Goal: Book appointment/travel/reservation

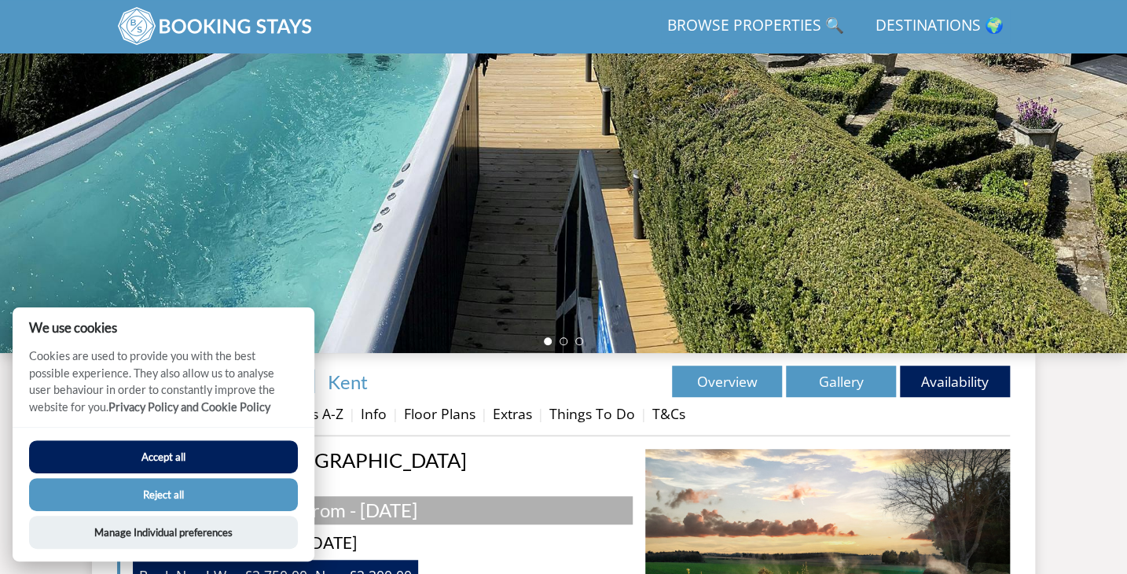
scroll to position [281, 0]
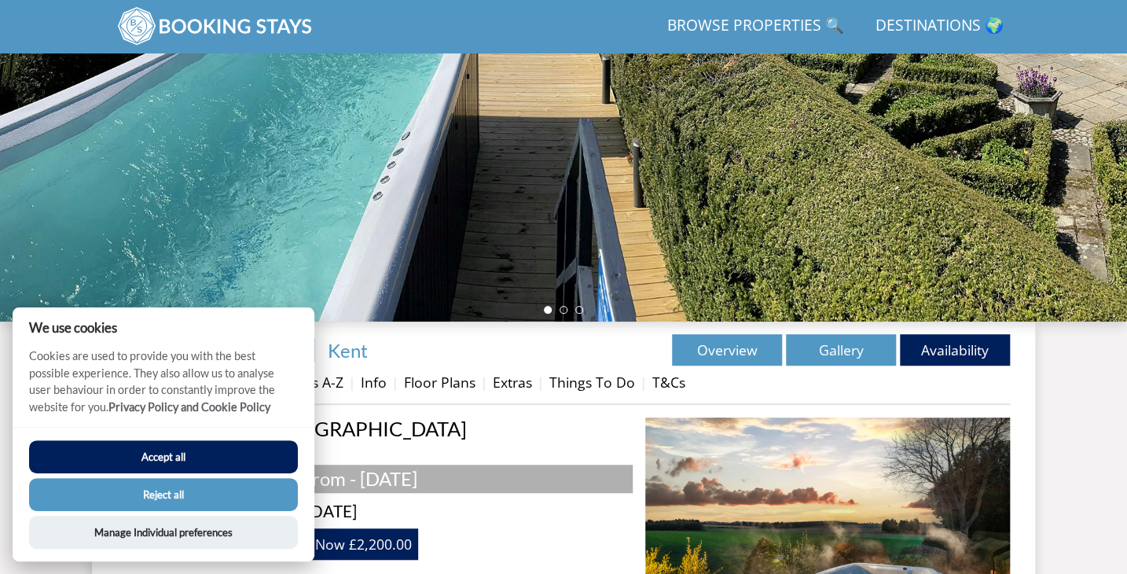
click at [156, 450] on button "Accept all" at bounding box center [163, 456] width 269 height 33
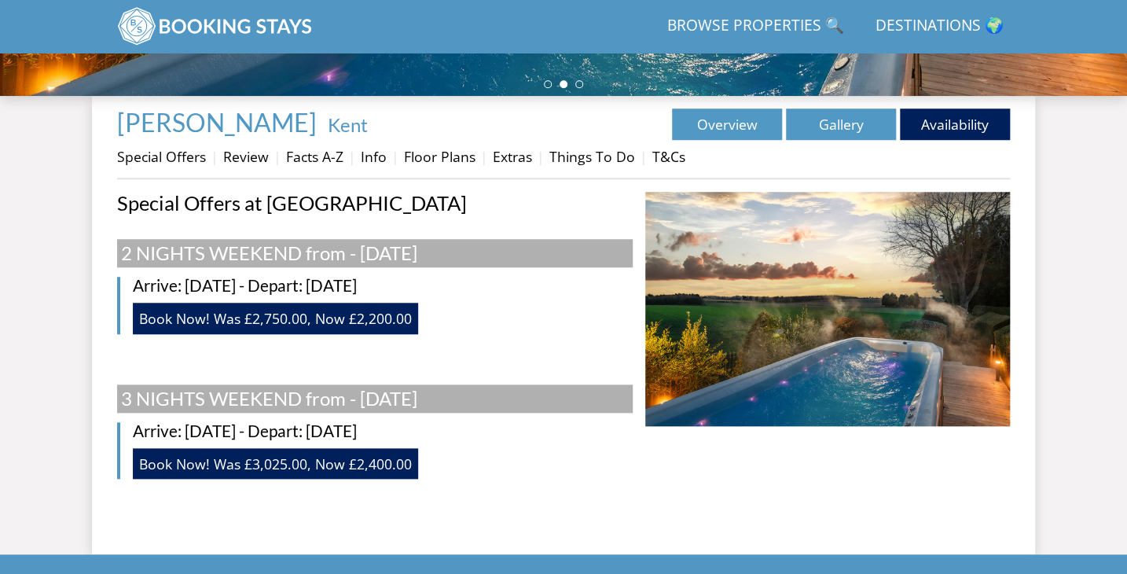
scroll to position [503, 0]
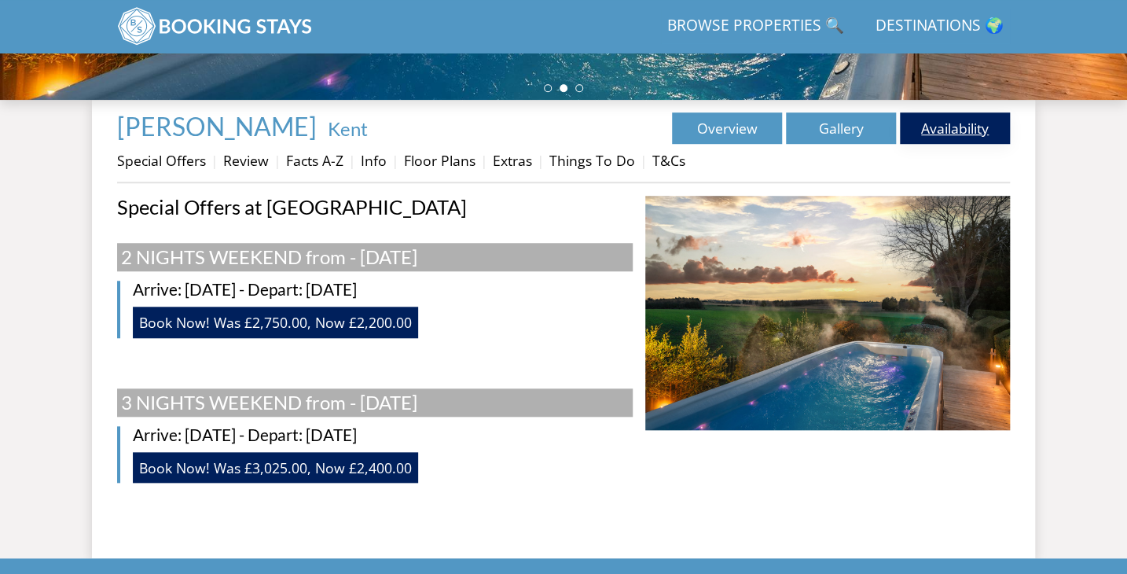
click at [969, 127] on link "Availability" at bounding box center [955, 127] width 110 height 31
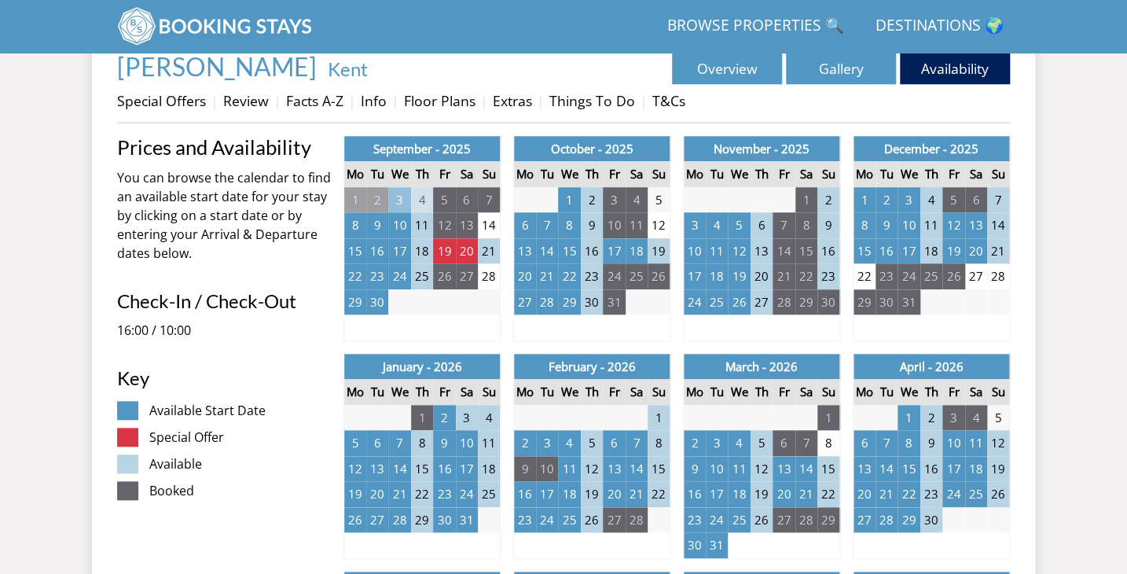
scroll to position [594, 0]
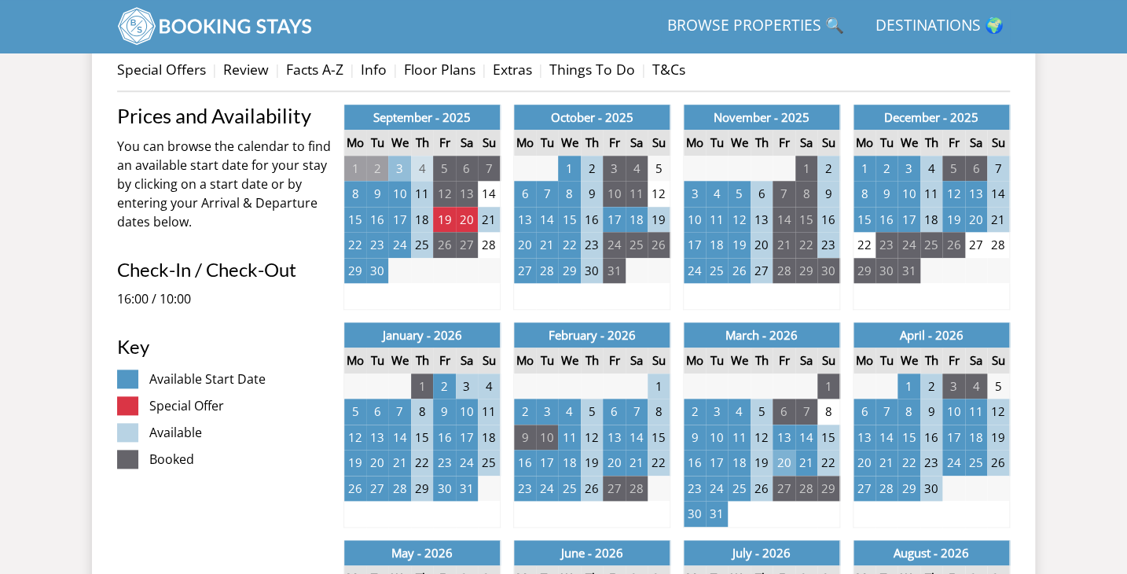
click at [785, 465] on td "20" at bounding box center [784, 463] width 22 height 26
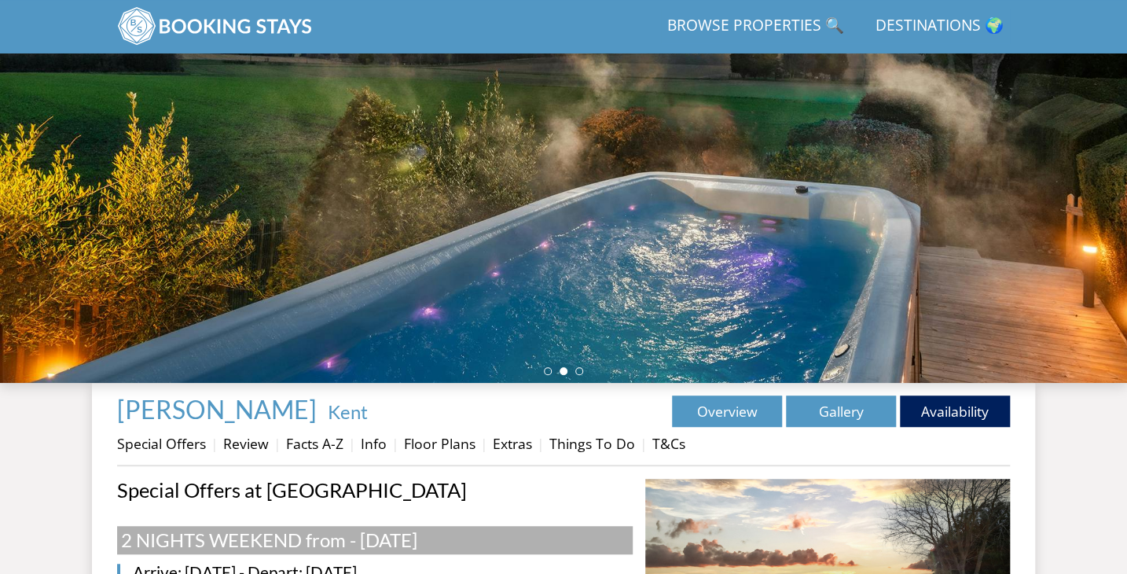
scroll to position [313, 0]
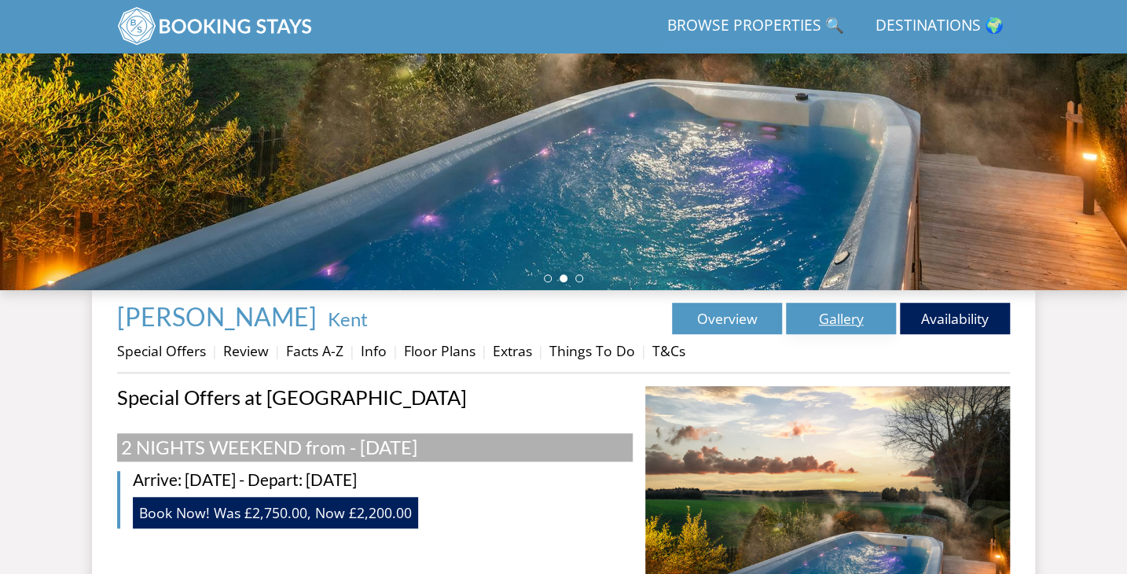
click at [854, 318] on link "Gallery" at bounding box center [841, 318] width 110 height 31
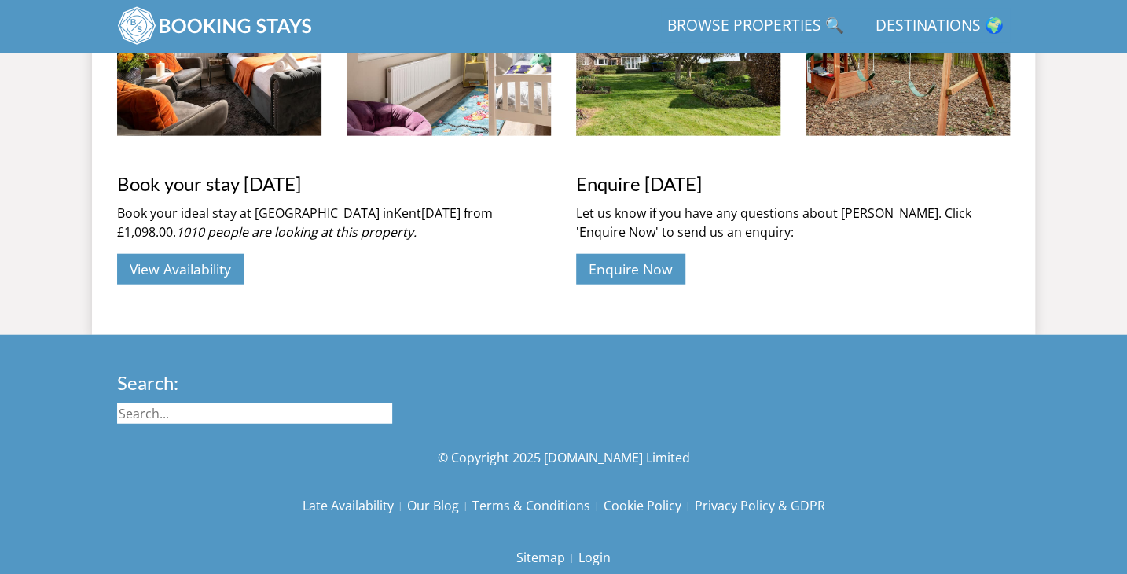
scroll to position [1686, 0]
click at [921, 21] on link "Destinations 🌍" at bounding box center [940, 26] width 141 height 35
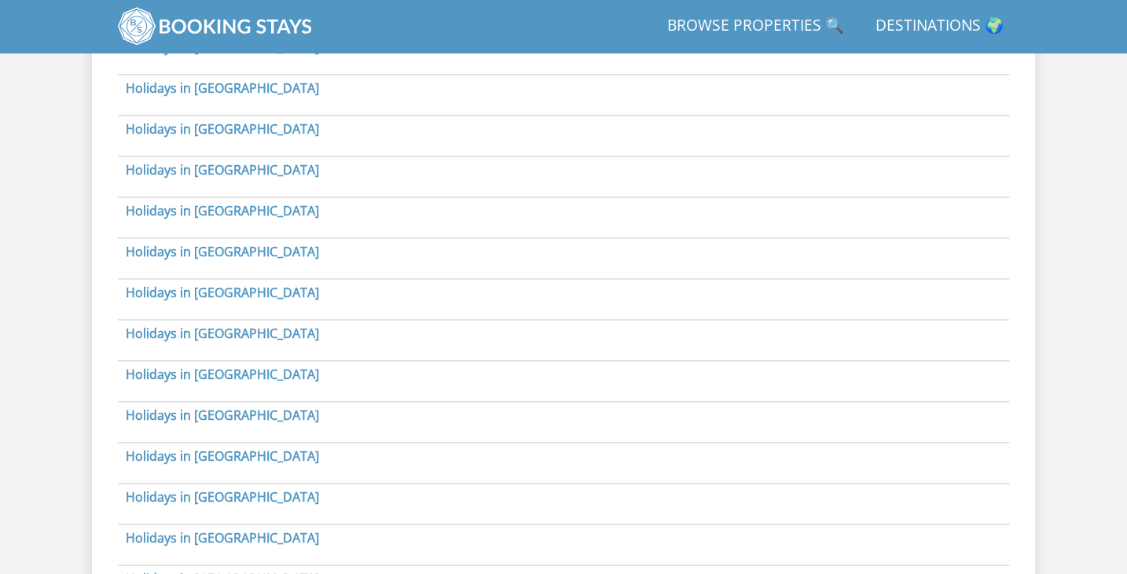
scroll to position [815, 0]
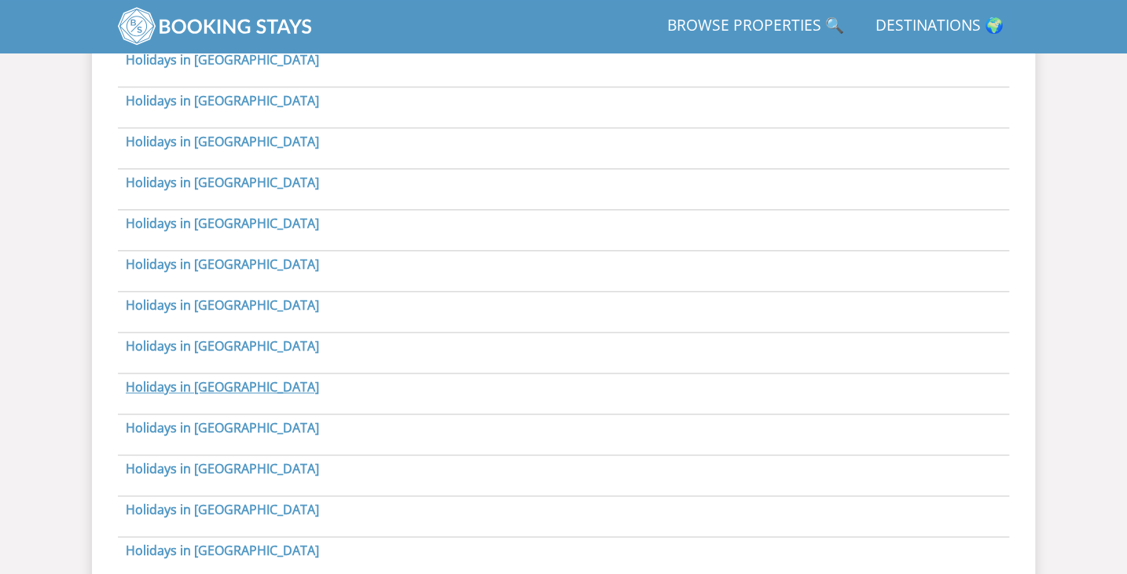
click at [204, 384] on link "Holidays in Essex" at bounding box center [222, 386] width 193 height 17
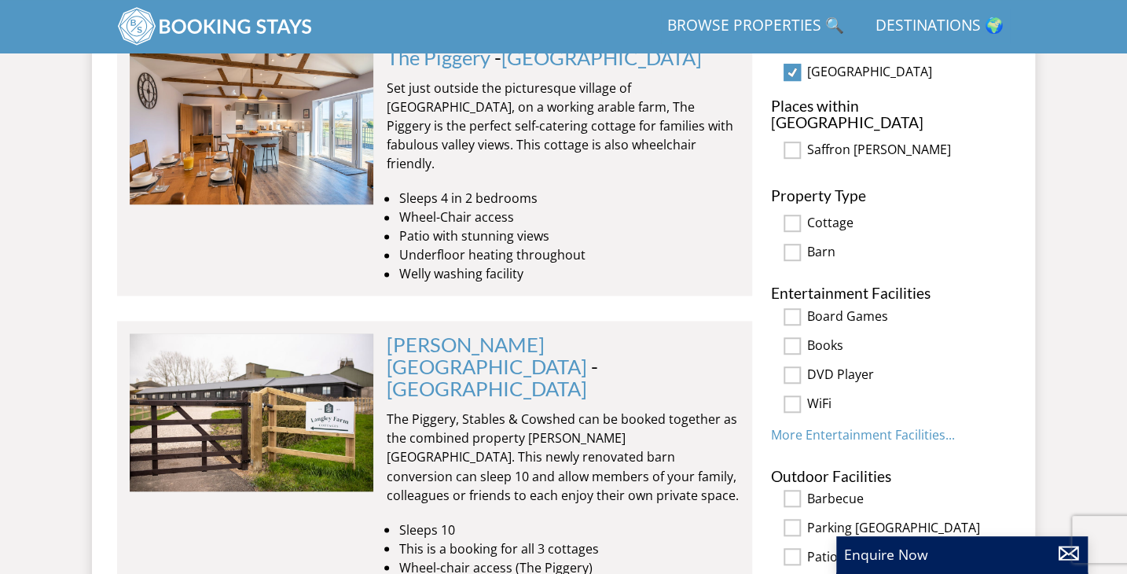
scroll to position [937, 0]
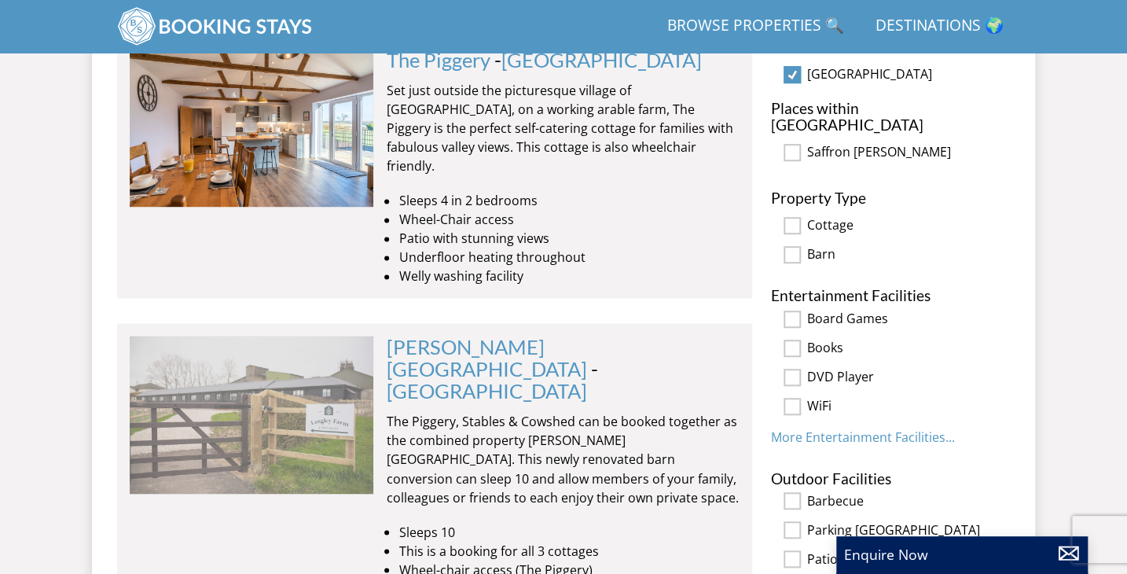
click at [262, 377] on img at bounding box center [252, 414] width 244 height 157
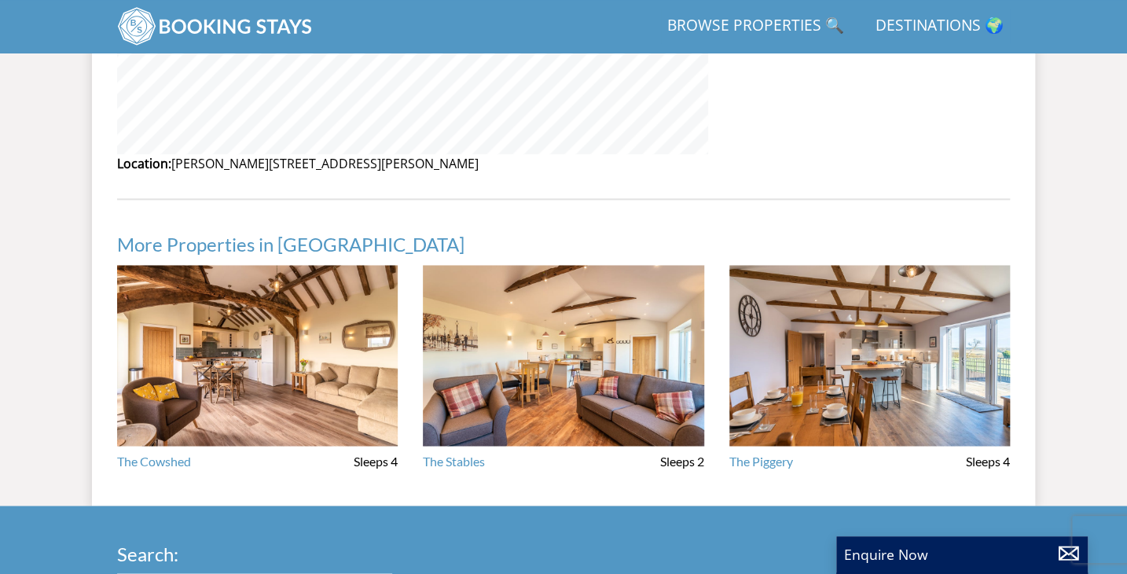
scroll to position [1055, 0]
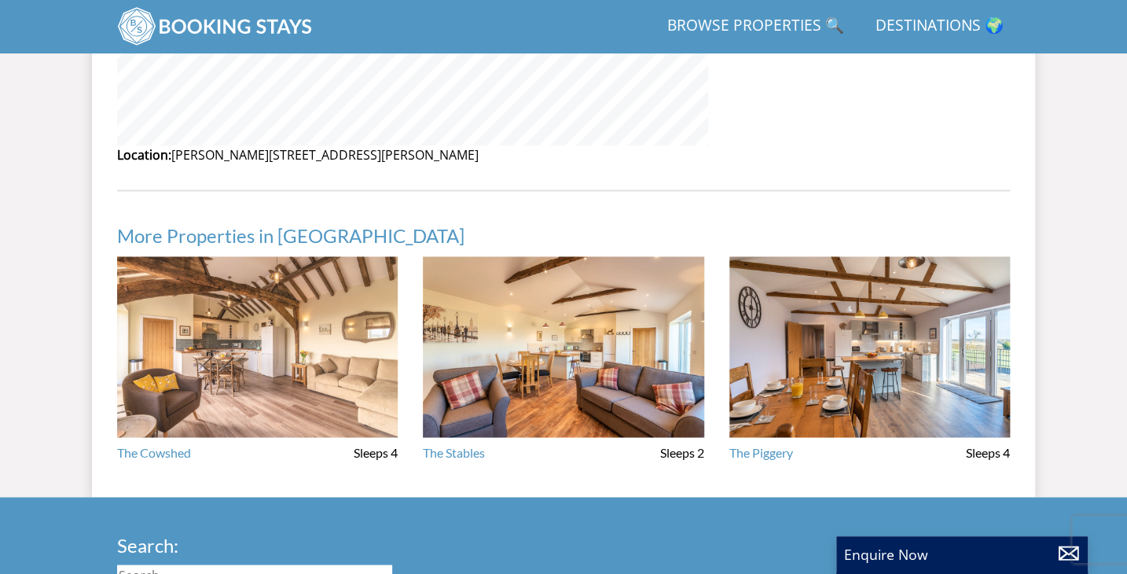
click at [301, 306] on img at bounding box center [257, 347] width 281 height 182
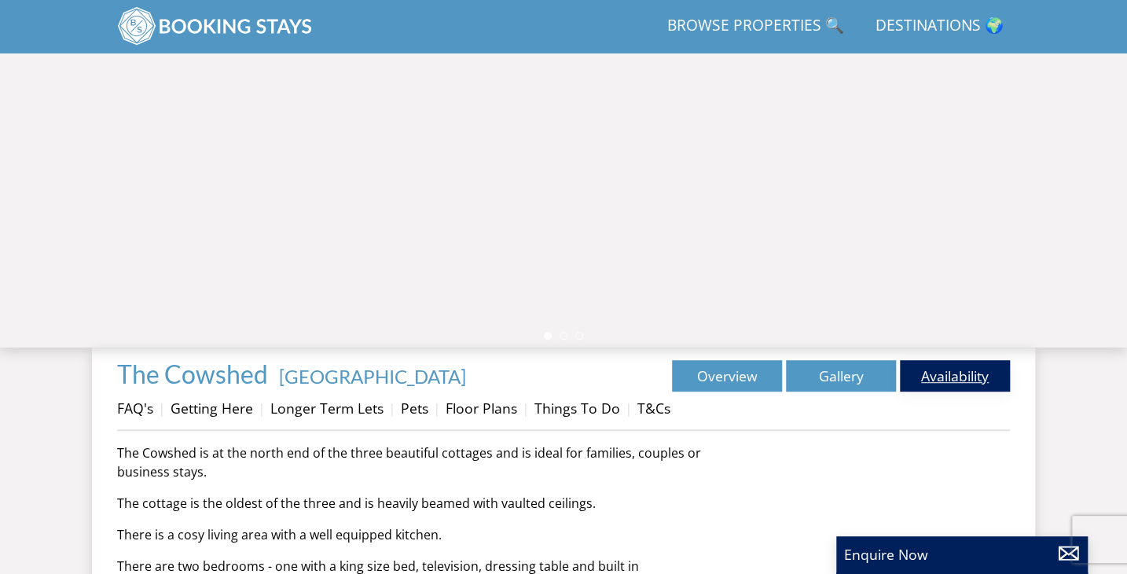
scroll to position [258, 0]
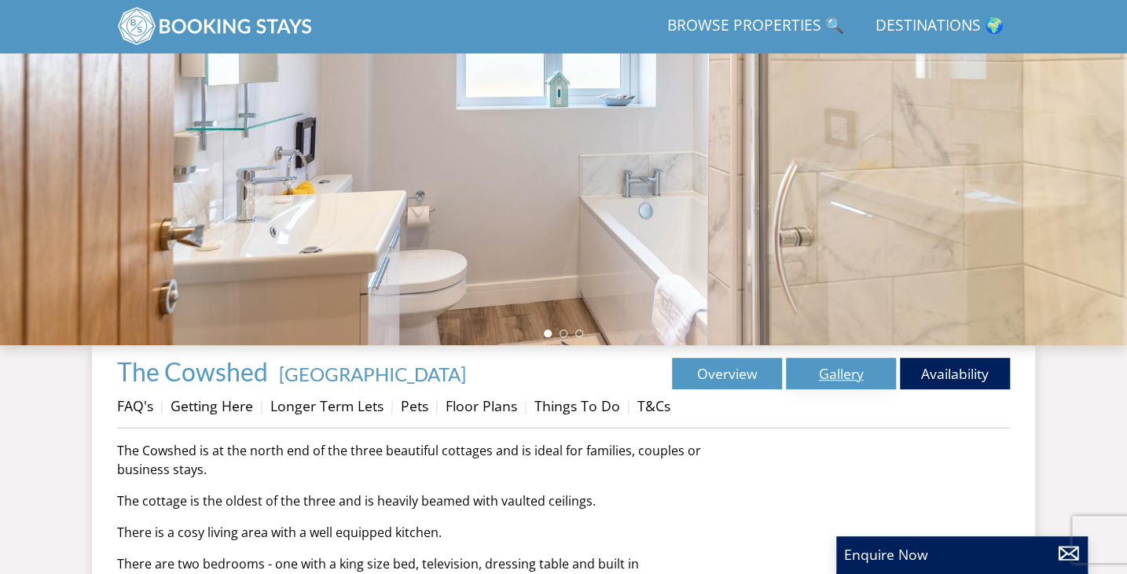
click at [875, 377] on link "Gallery" at bounding box center [841, 373] width 110 height 31
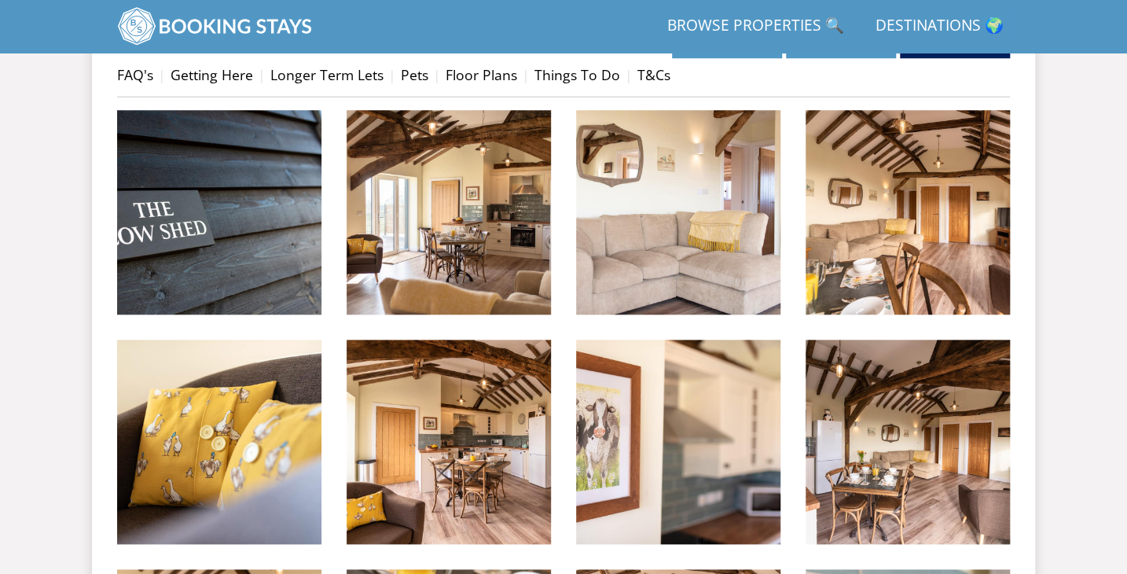
scroll to position [592, 0]
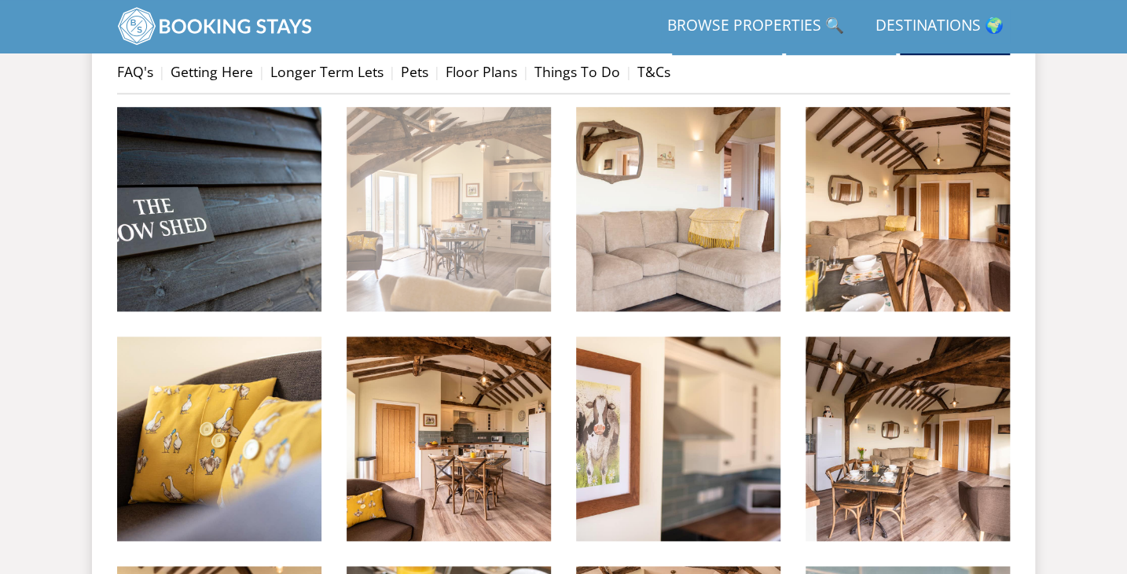
click at [445, 202] on img at bounding box center [449, 209] width 204 height 204
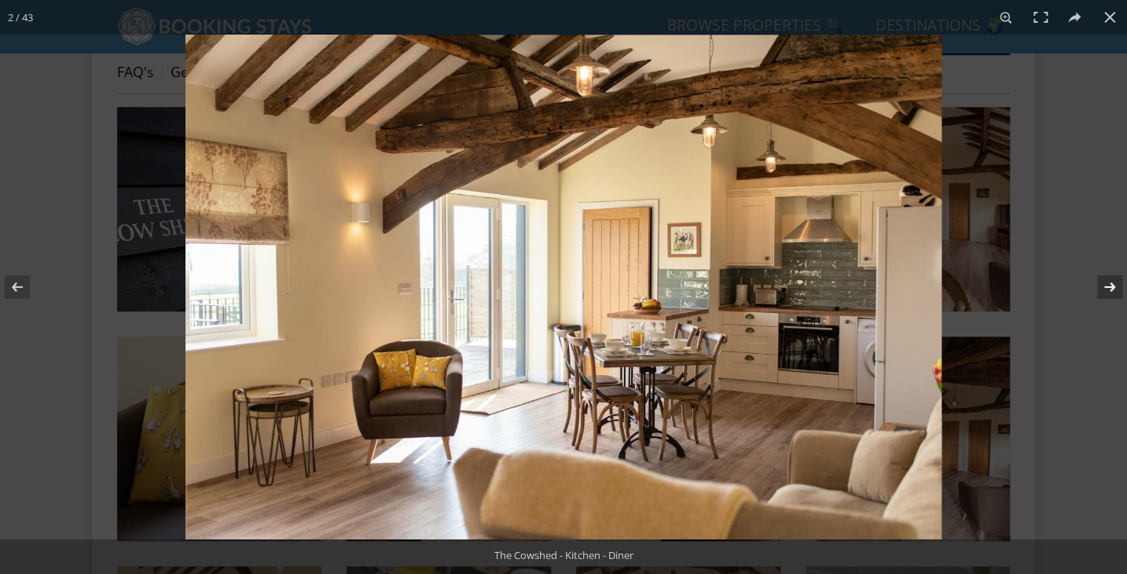
click at [1114, 289] on button at bounding box center [1099, 287] width 55 height 79
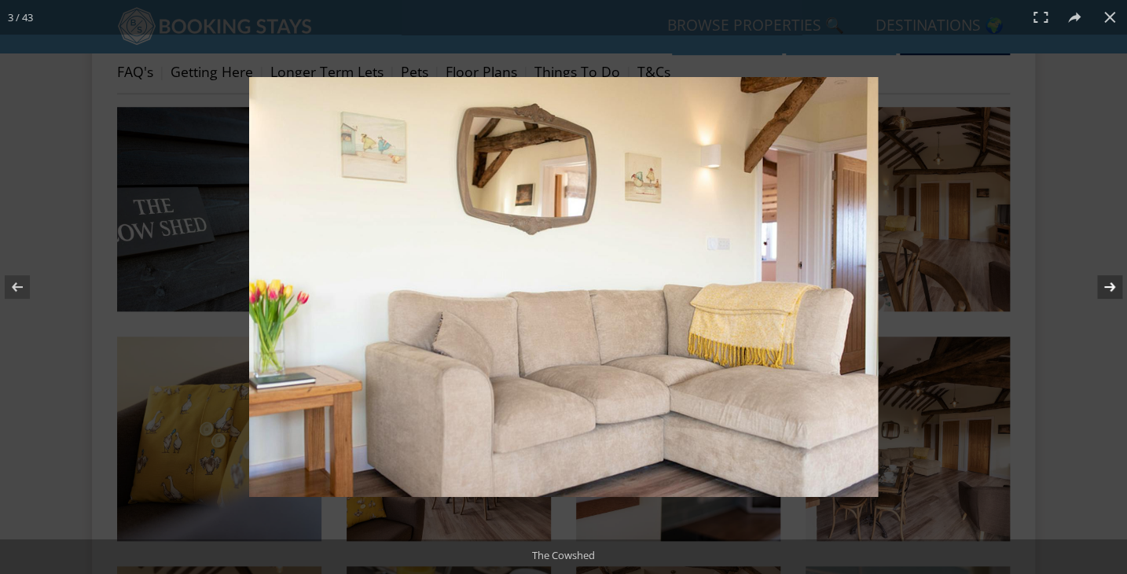
click at [1114, 289] on button at bounding box center [1099, 287] width 55 height 79
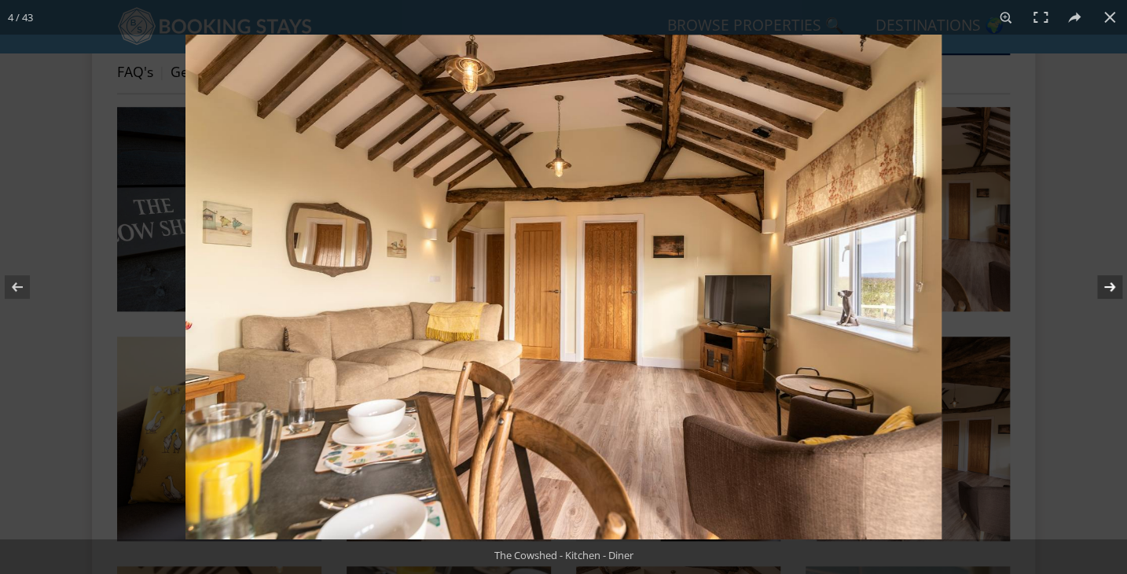
click at [1112, 289] on button at bounding box center [1099, 287] width 55 height 79
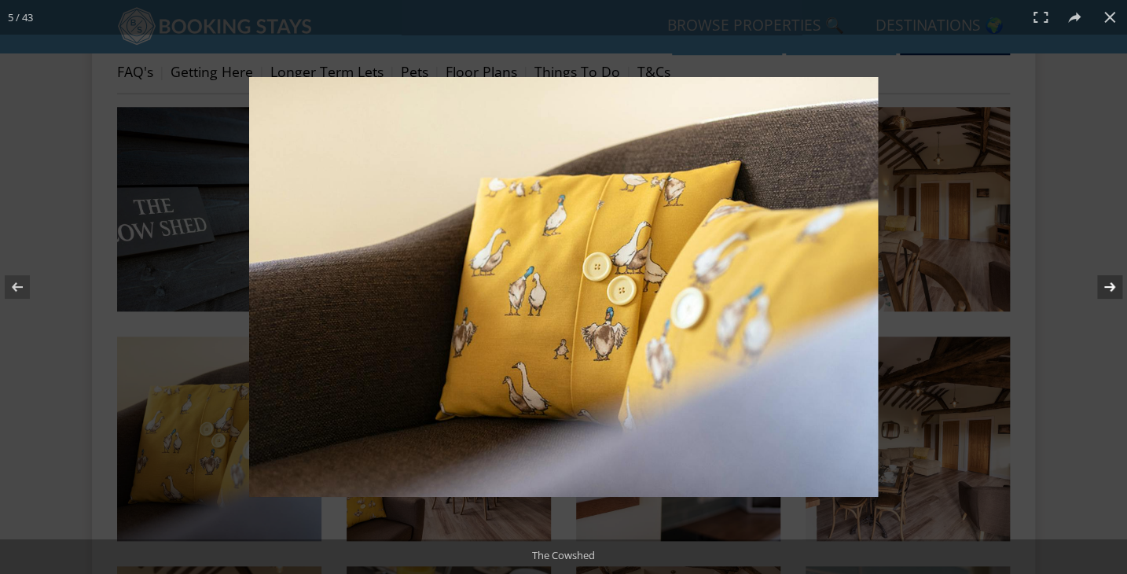
click at [1112, 289] on button at bounding box center [1099, 287] width 55 height 79
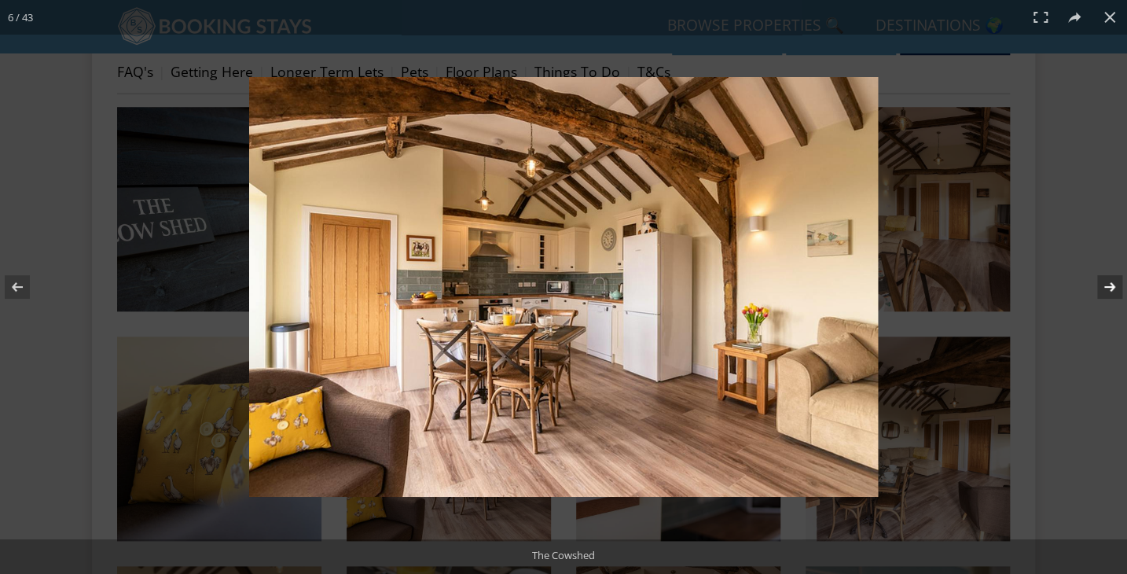
click at [1111, 289] on button at bounding box center [1099, 287] width 55 height 79
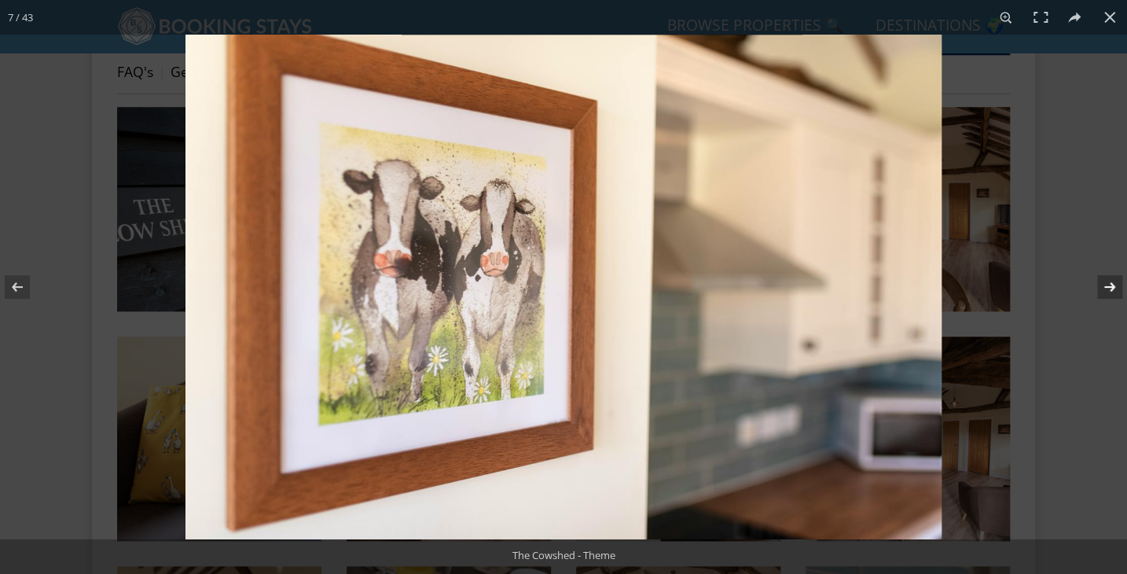
click at [1111, 289] on button at bounding box center [1099, 287] width 55 height 79
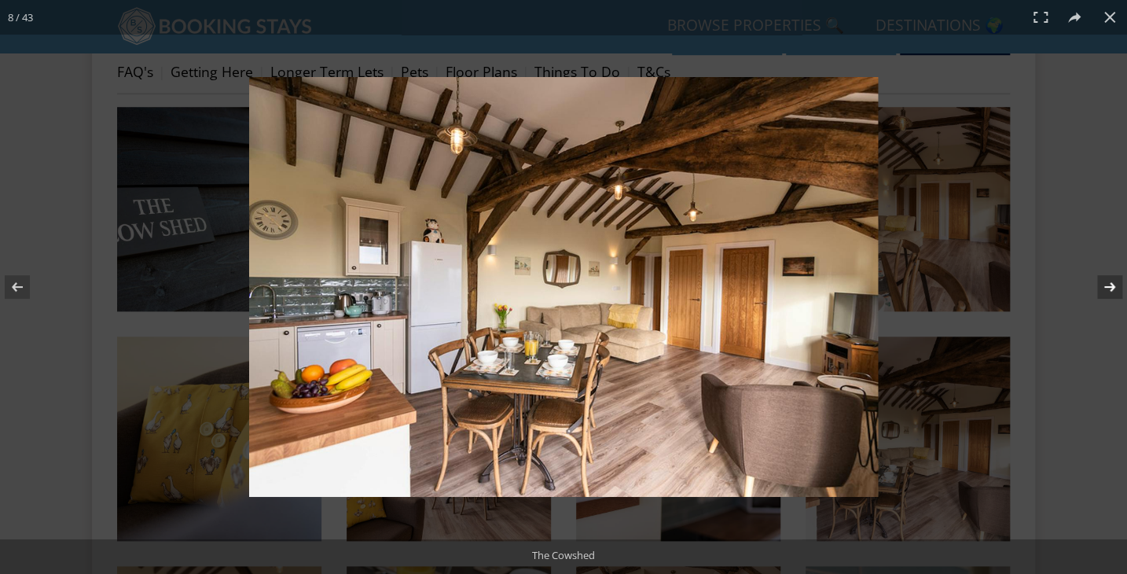
click at [1111, 289] on button at bounding box center [1099, 287] width 55 height 79
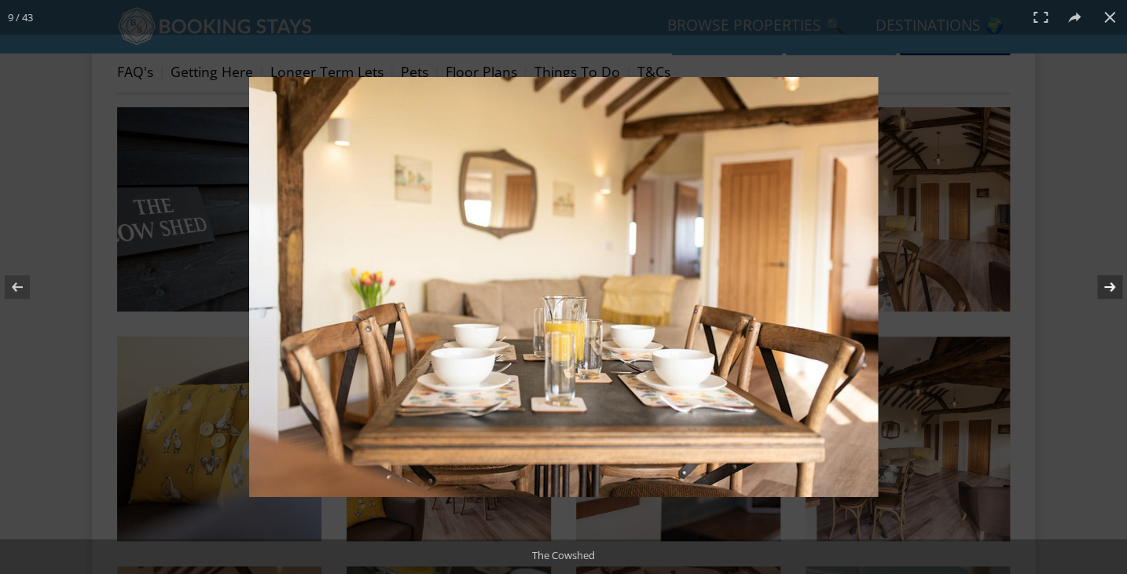
click at [1109, 289] on button at bounding box center [1099, 287] width 55 height 79
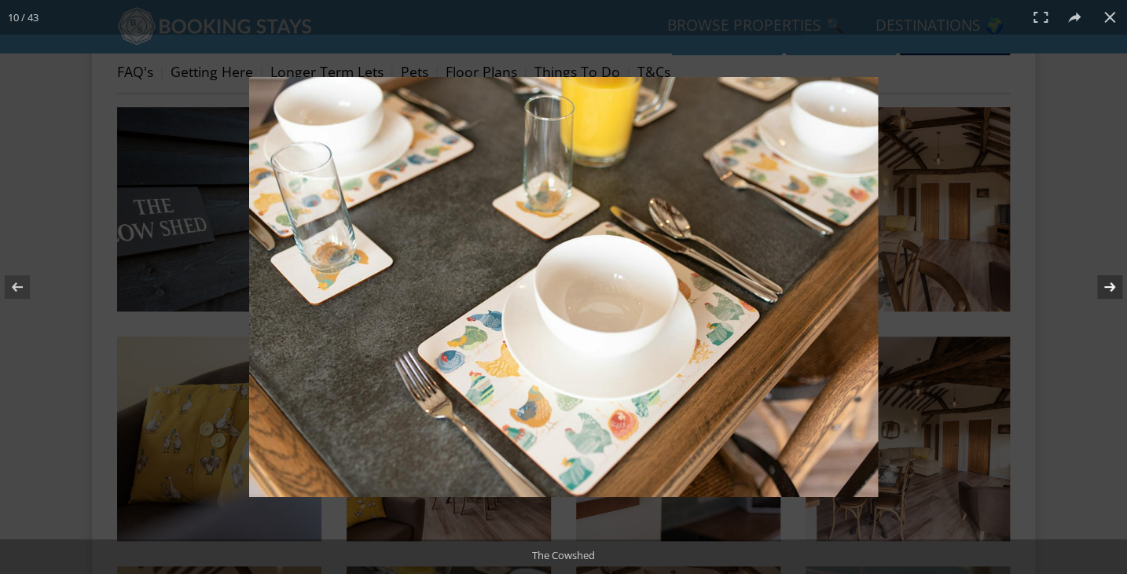
click at [1109, 289] on button at bounding box center [1099, 287] width 55 height 79
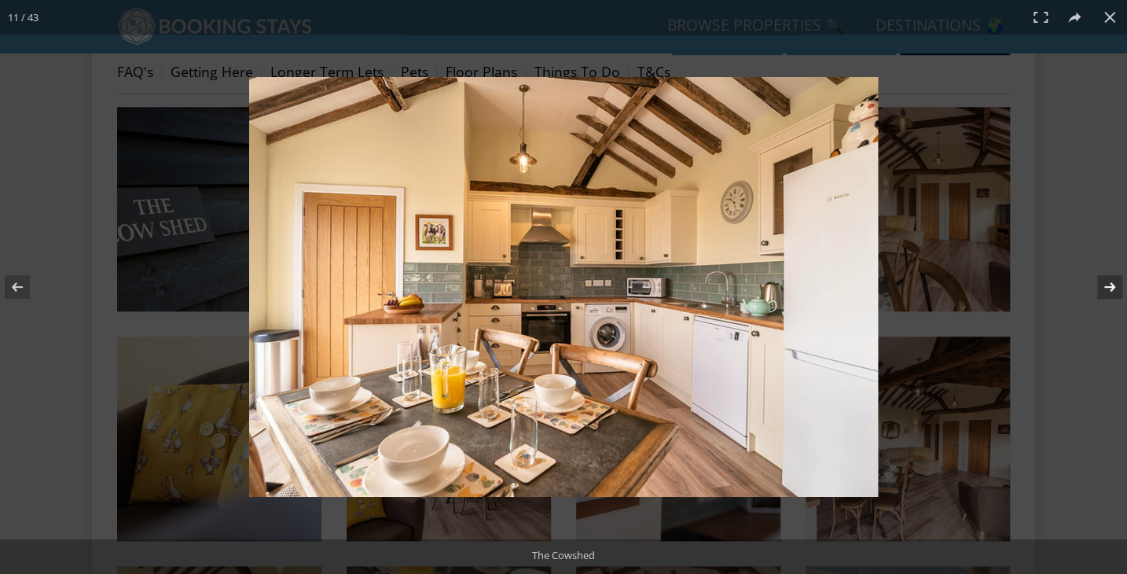
click at [1109, 289] on button at bounding box center [1099, 287] width 55 height 79
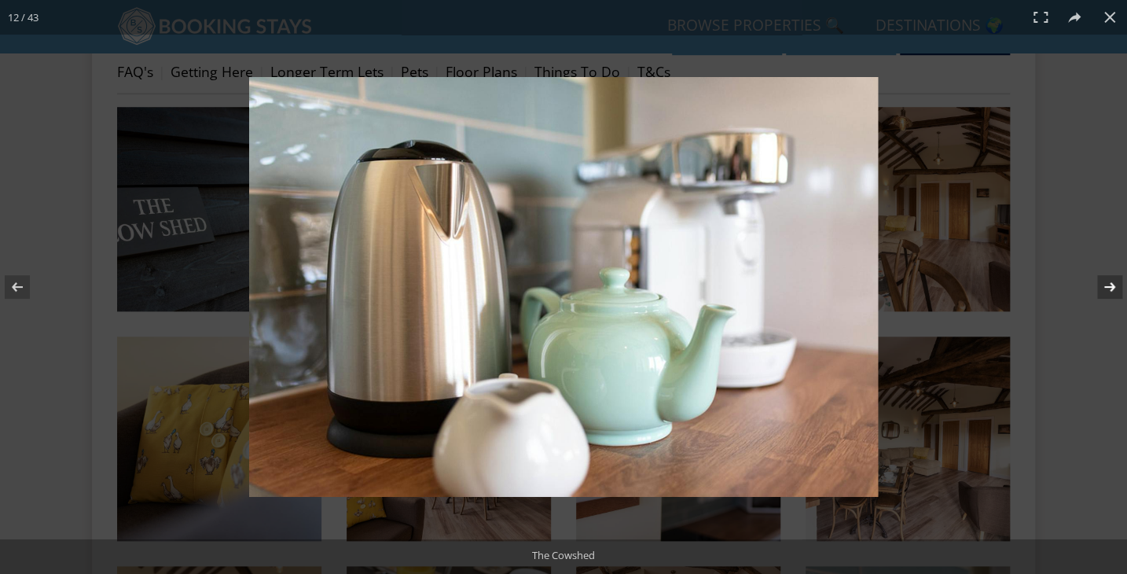
click at [1109, 289] on button at bounding box center [1099, 287] width 55 height 79
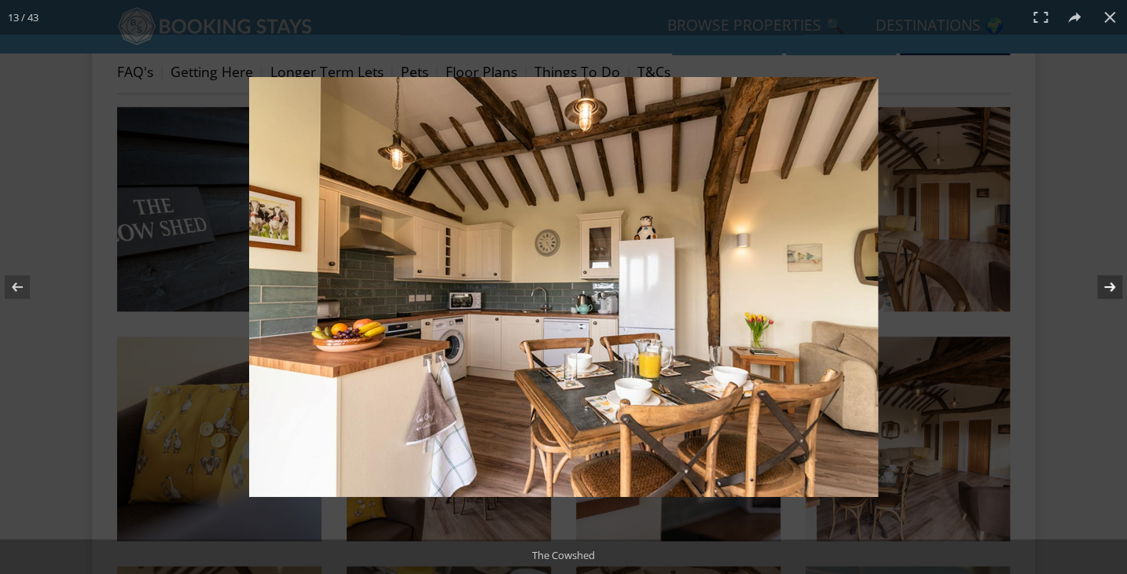
click at [1109, 289] on button at bounding box center [1099, 287] width 55 height 79
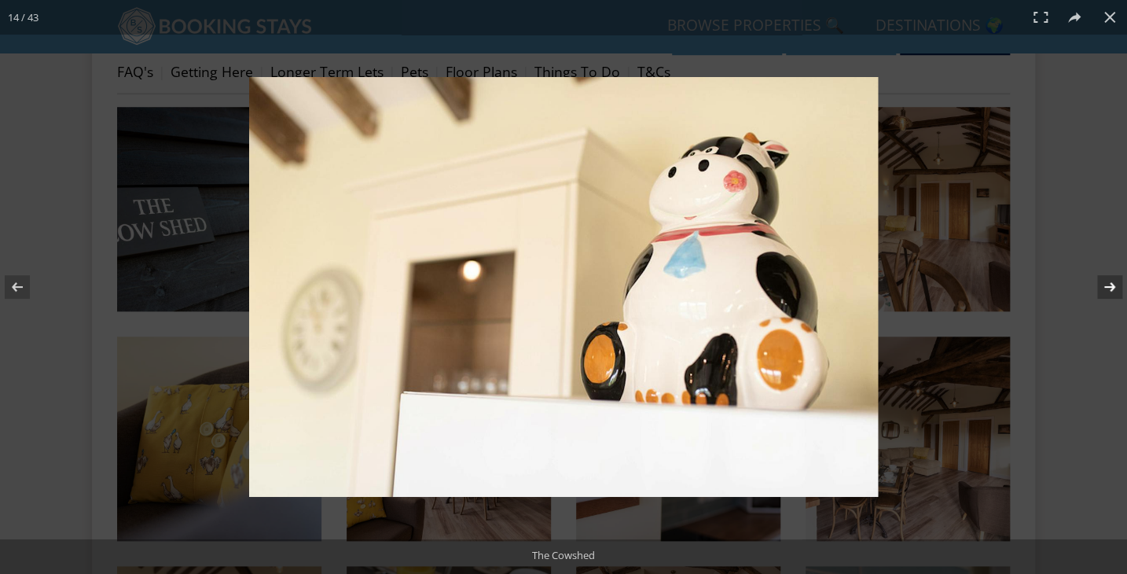
click at [1109, 289] on button at bounding box center [1099, 287] width 55 height 79
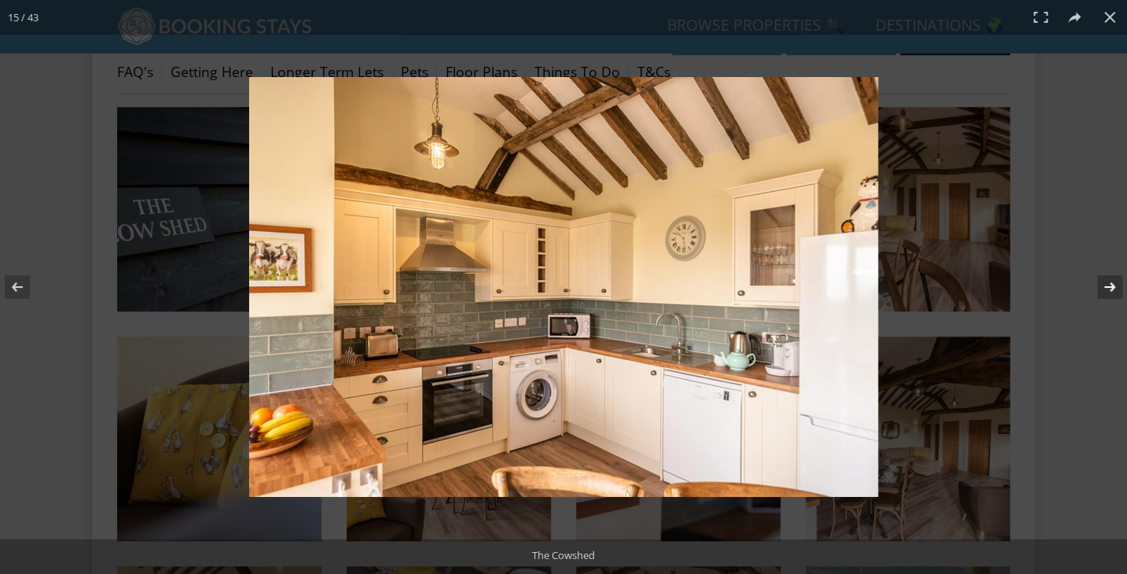
click at [1109, 289] on button at bounding box center [1099, 287] width 55 height 79
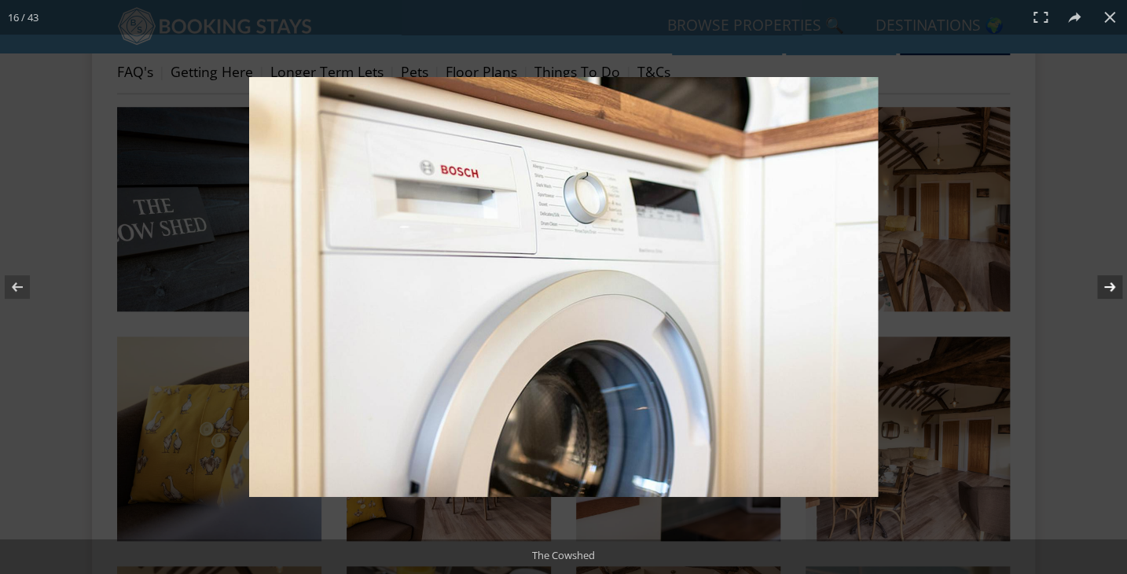
click at [1109, 289] on button at bounding box center [1099, 287] width 55 height 79
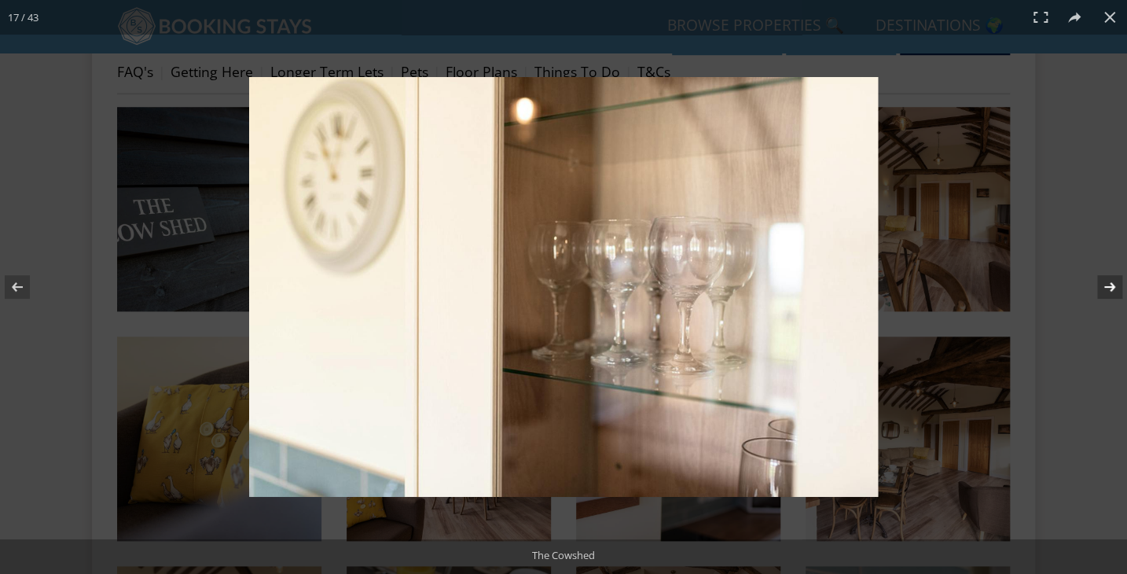
click at [1109, 289] on button at bounding box center [1099, 287] width 55 height 79
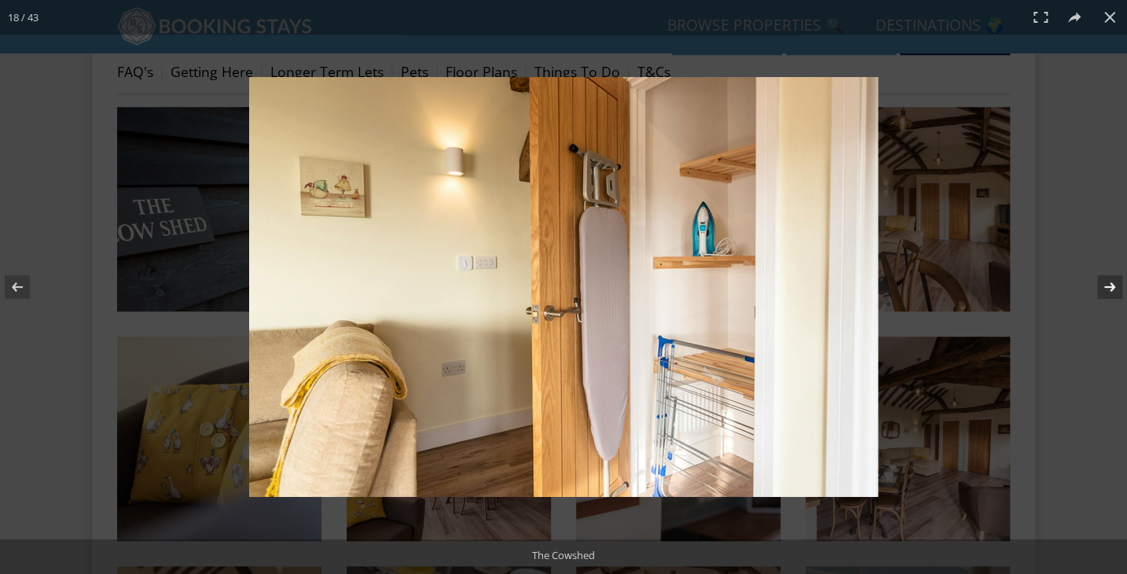
click at [1109, 289] on button at bounding box center [1099, 287] width 55 height 79
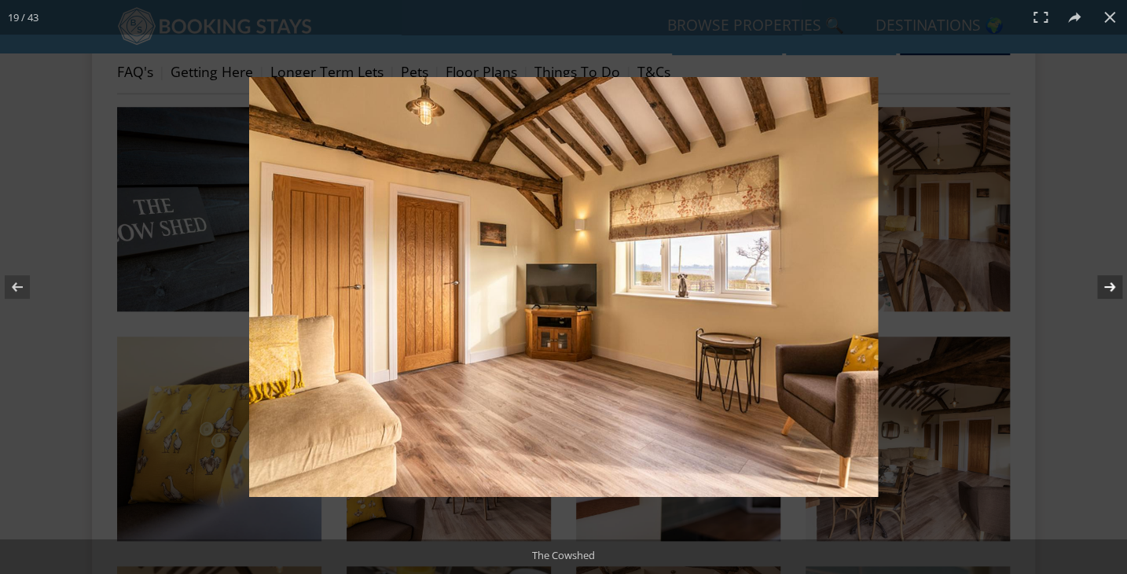
click at [1109, 289] on button at bounding box center [1099, 287] width 55 height 79
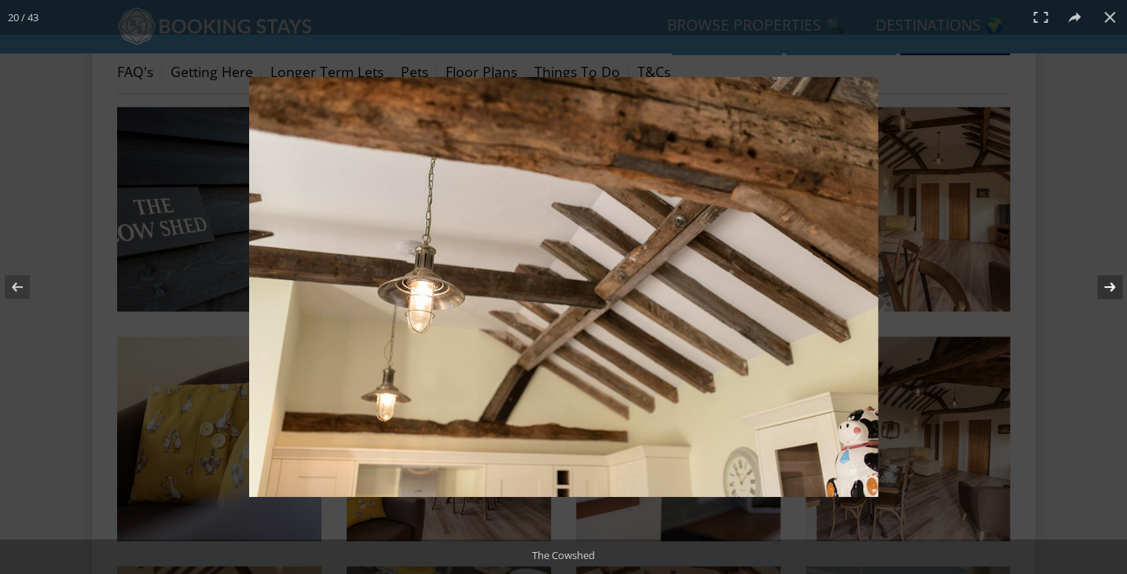
click at [1107, 289] on button at bounding box center [1099, 287] width 55 height 79
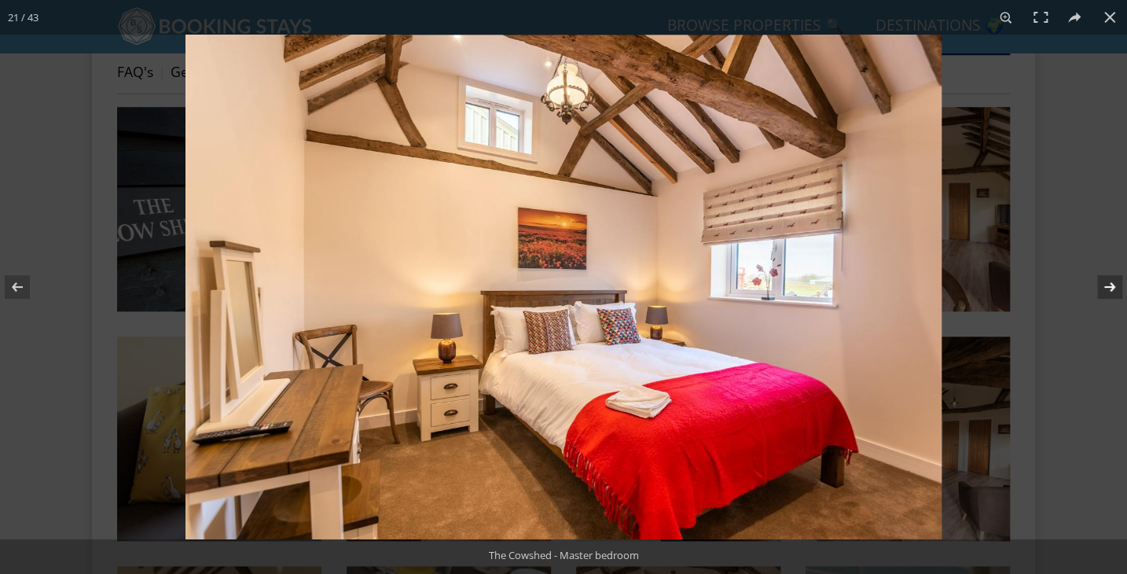
click at [1107, 289] on button at bounding box center [1099, 287] width 55 height 79
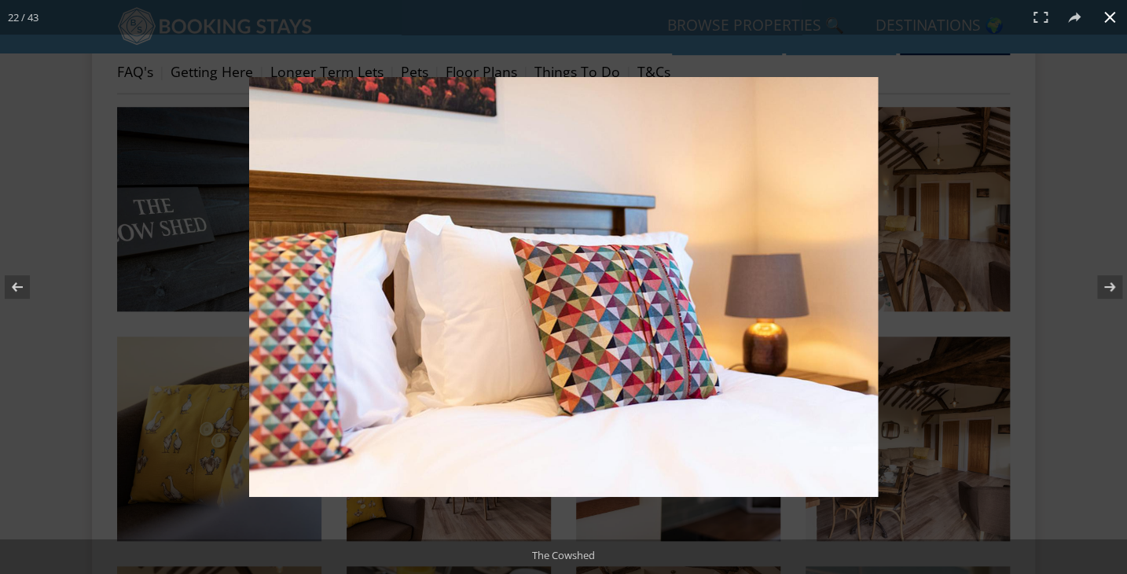
click at [1110, 20] on button at bounding box center [1110, 17] width 35 height 35
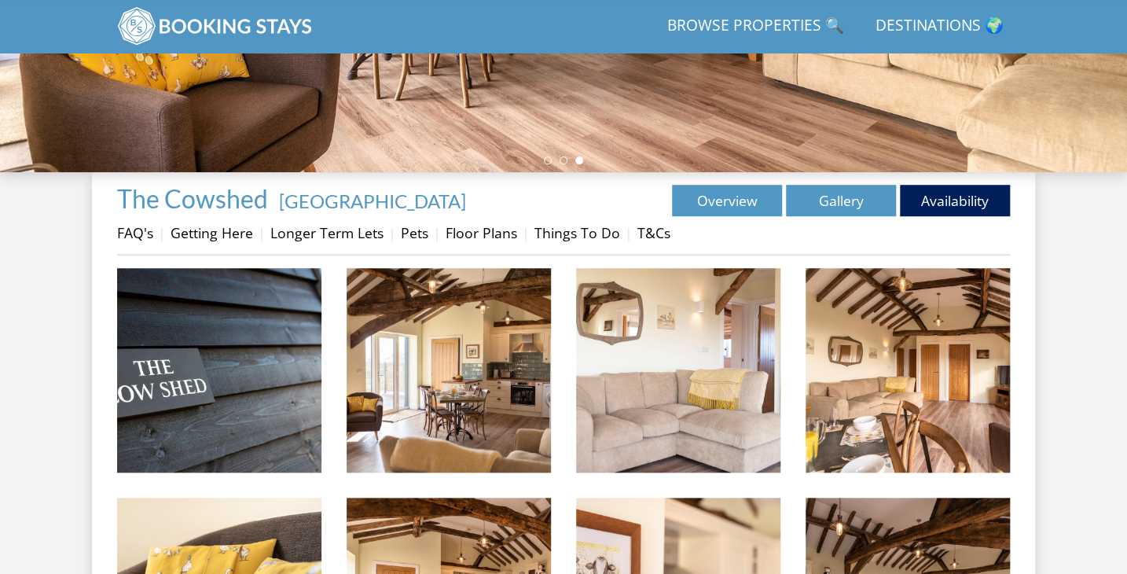
scroll to position [424, 0]
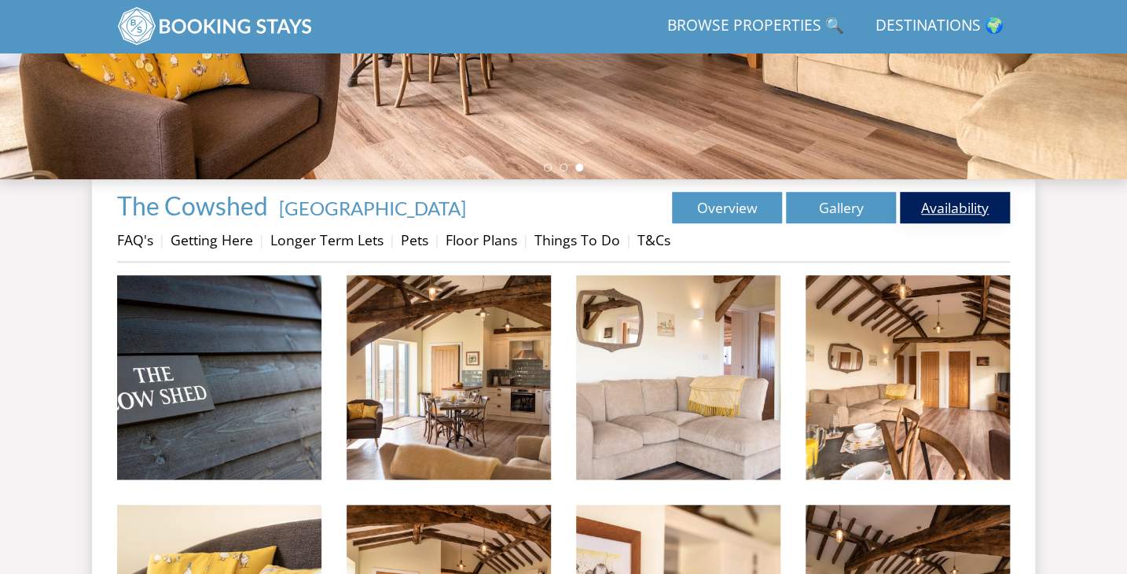
click at [940, 197] on link "Availability" at bounding box center [955, 207] width 110 height 31
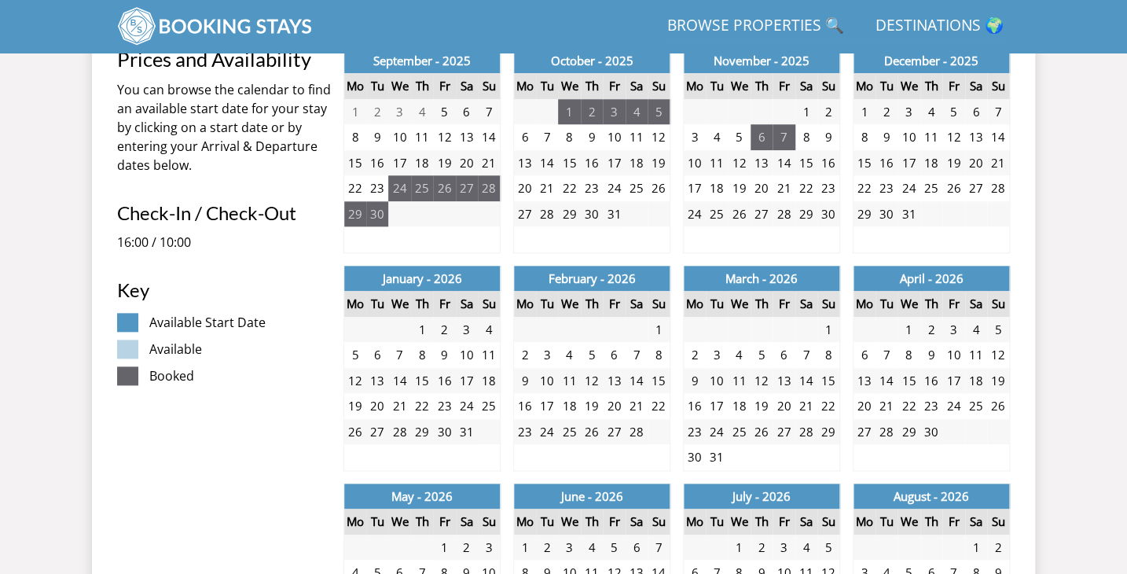
scroll to position [654, 0]
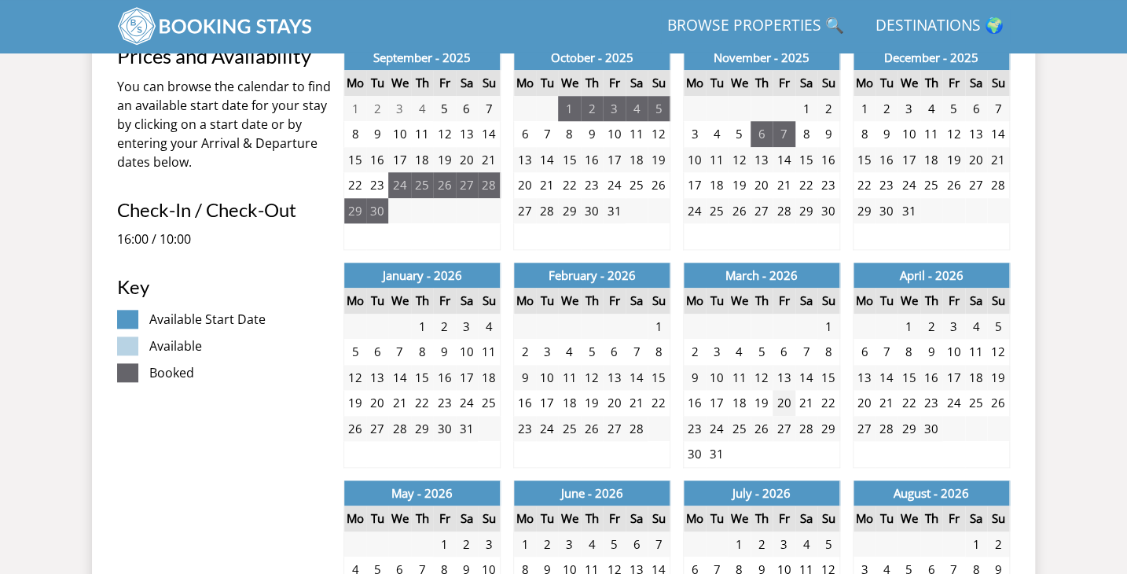
click at [788, 403] on td "20" at bounding box center [784, 403] width 22 height 26
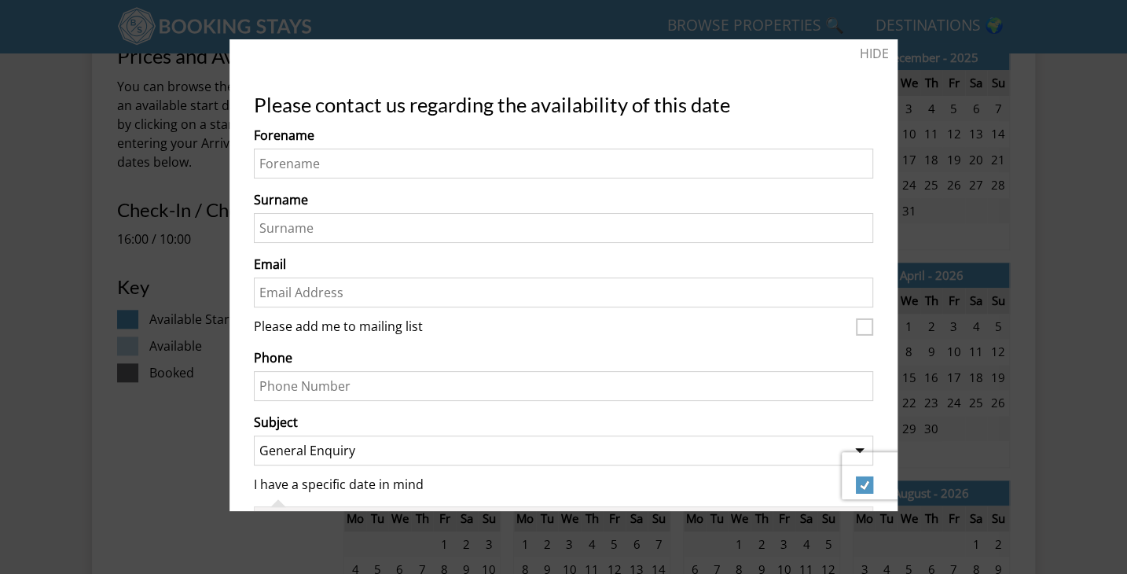
click at [1118, 31] on div at bounding box center [563, 287] width 1127 height 574
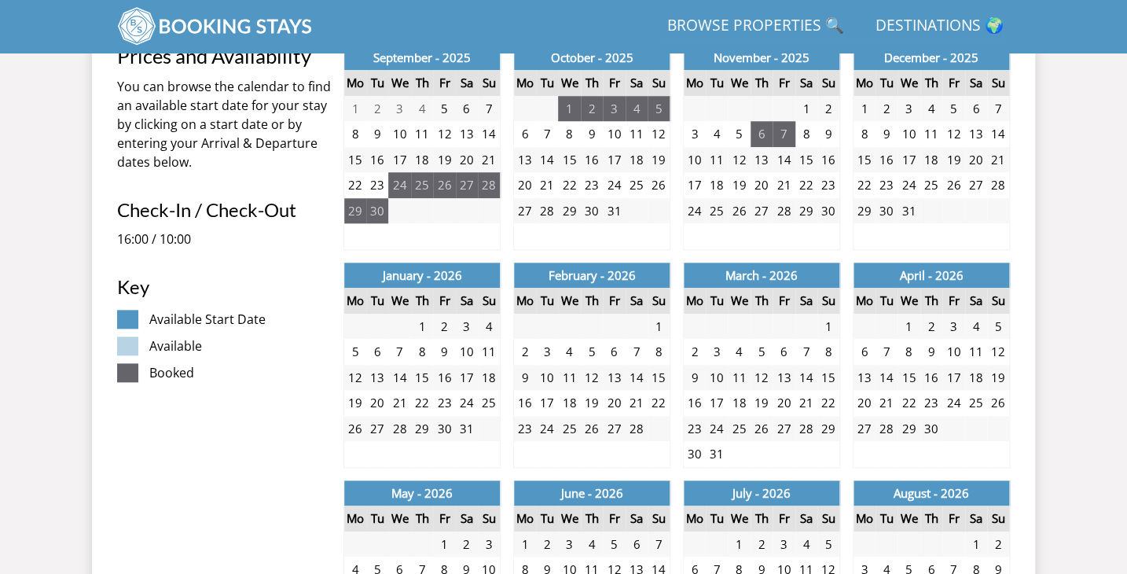
scroll to position [424, 0]
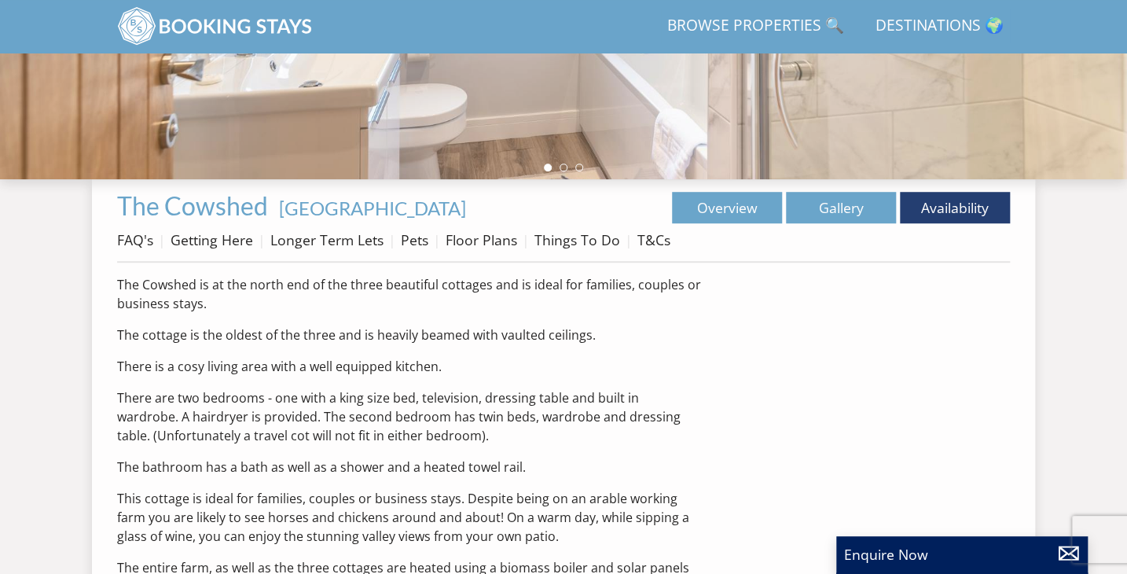
scroll to position [258, 0]
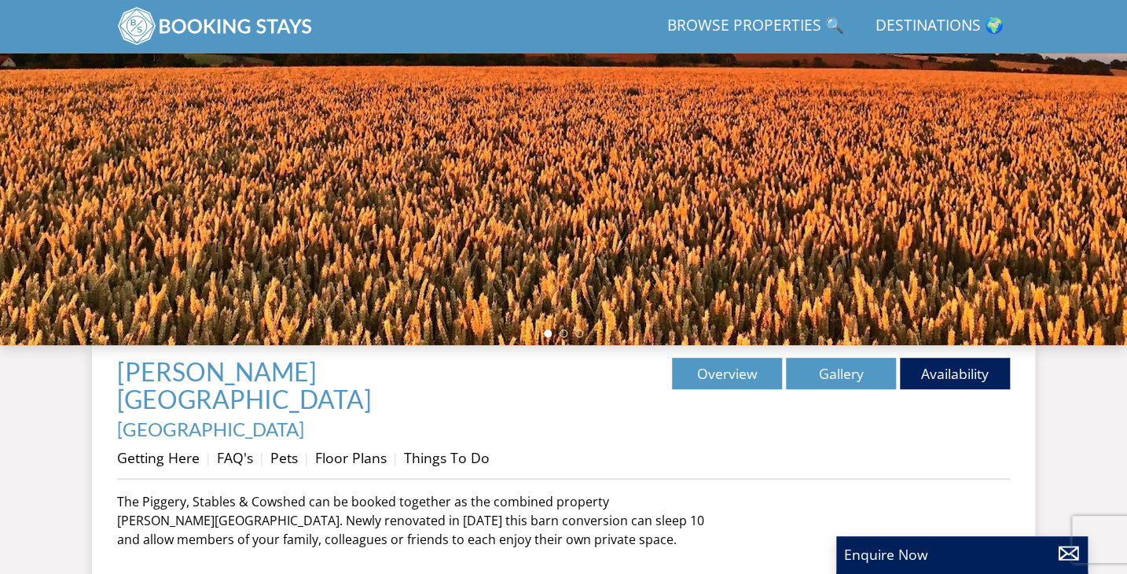
scroll to position [1055, 0]
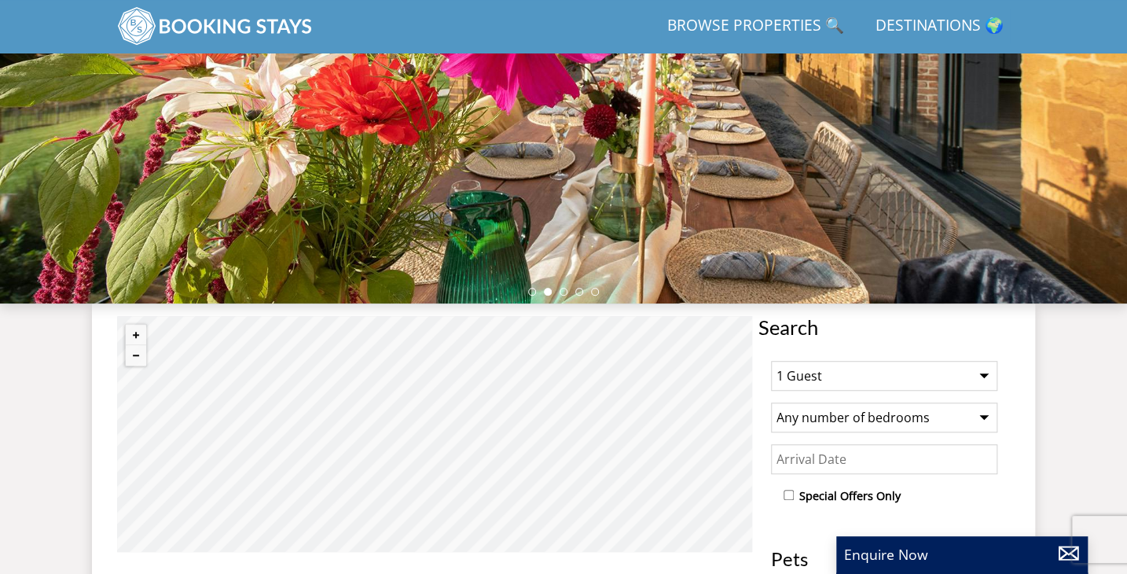
scroll to position [299, 0]
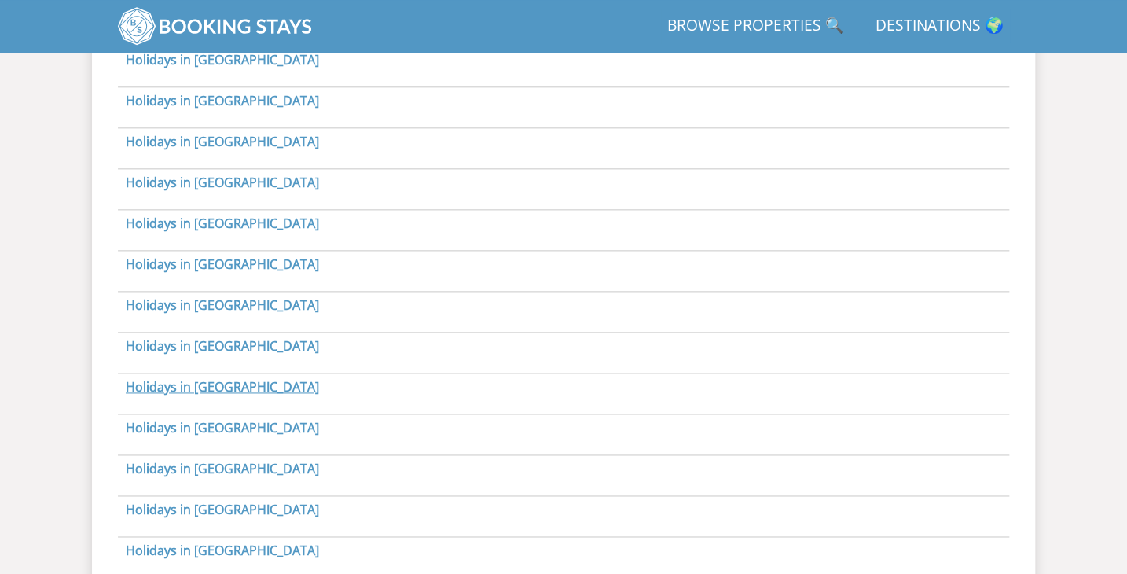
click at [173, 381] on link "Holidays in Essex" at bounding box center [222, 386] width 193 height 17
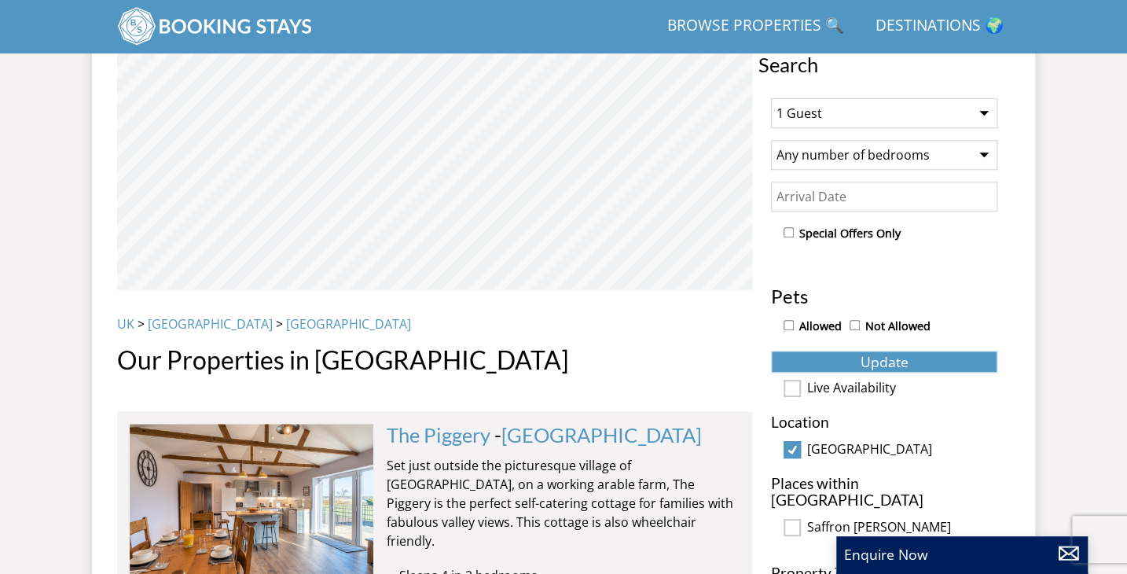
scroll to position [595, 0]
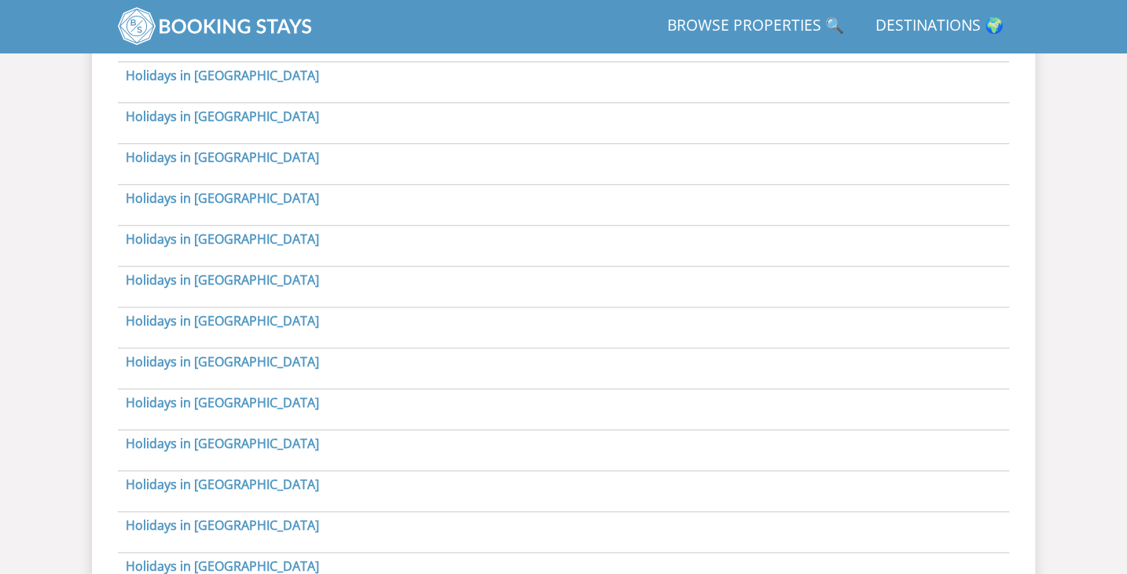
scroll to position [815, 0]
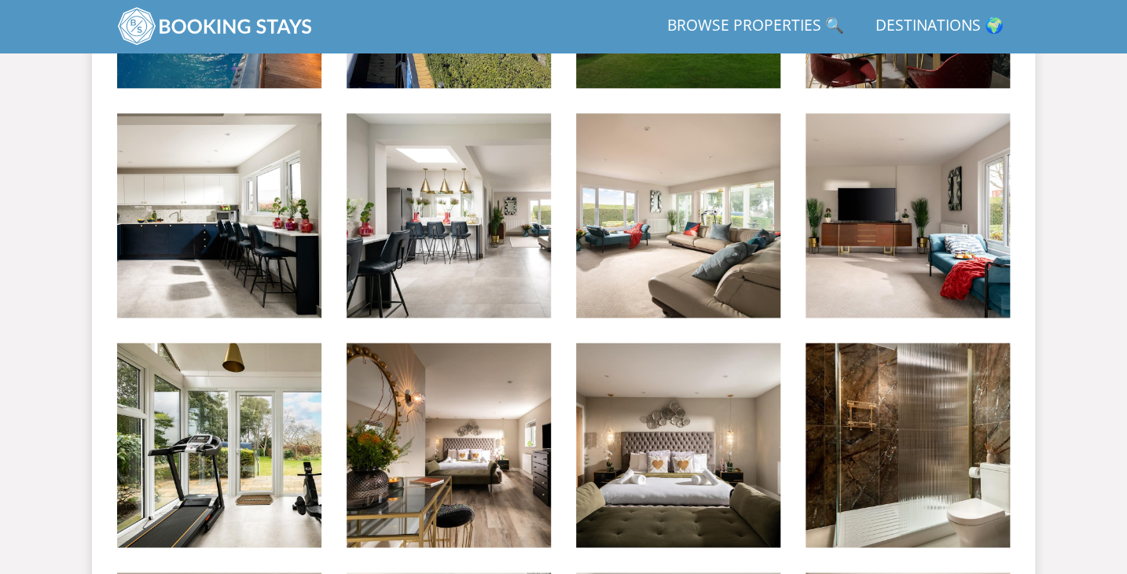
scroll to position [1686, 0]
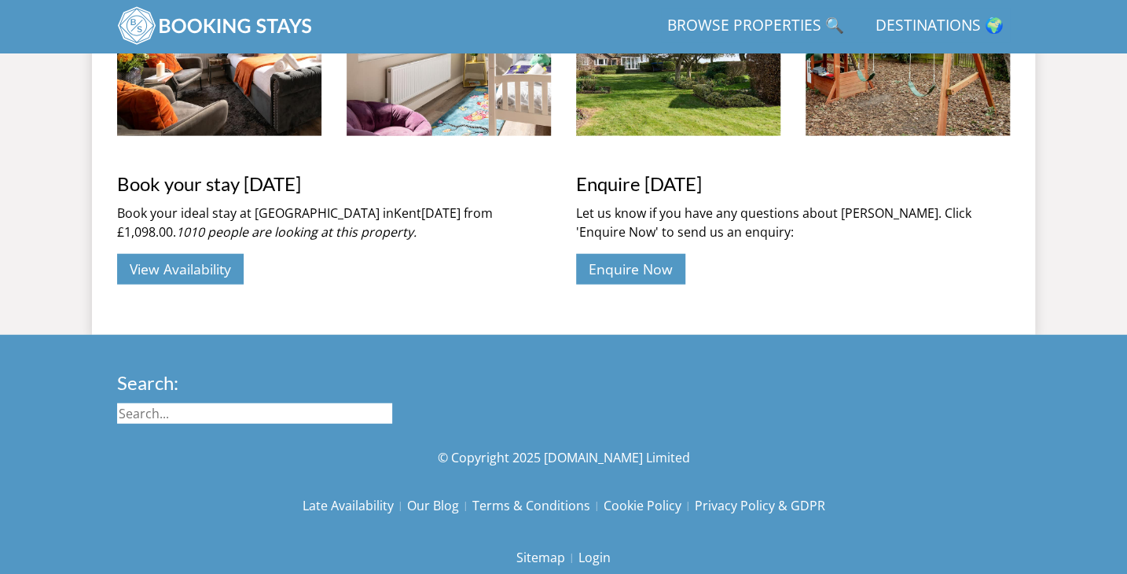
scroll to position [313, 0]
